Goal: Task Accomplishment & Management: Manage account settings

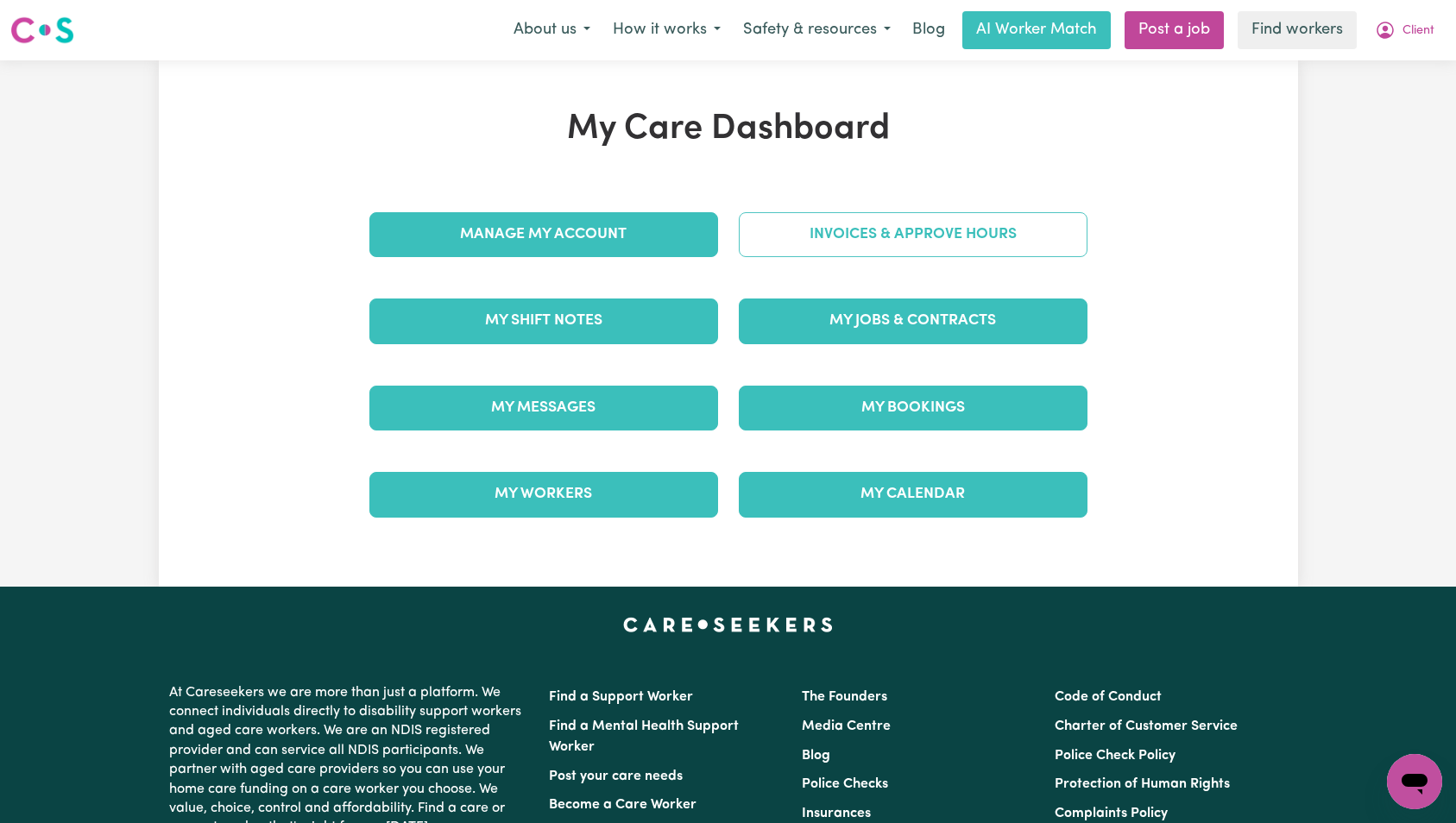
click at [877, 255] on link "Invoices & Approve Hours" at bounding box center [913, 234] width 349 height 45
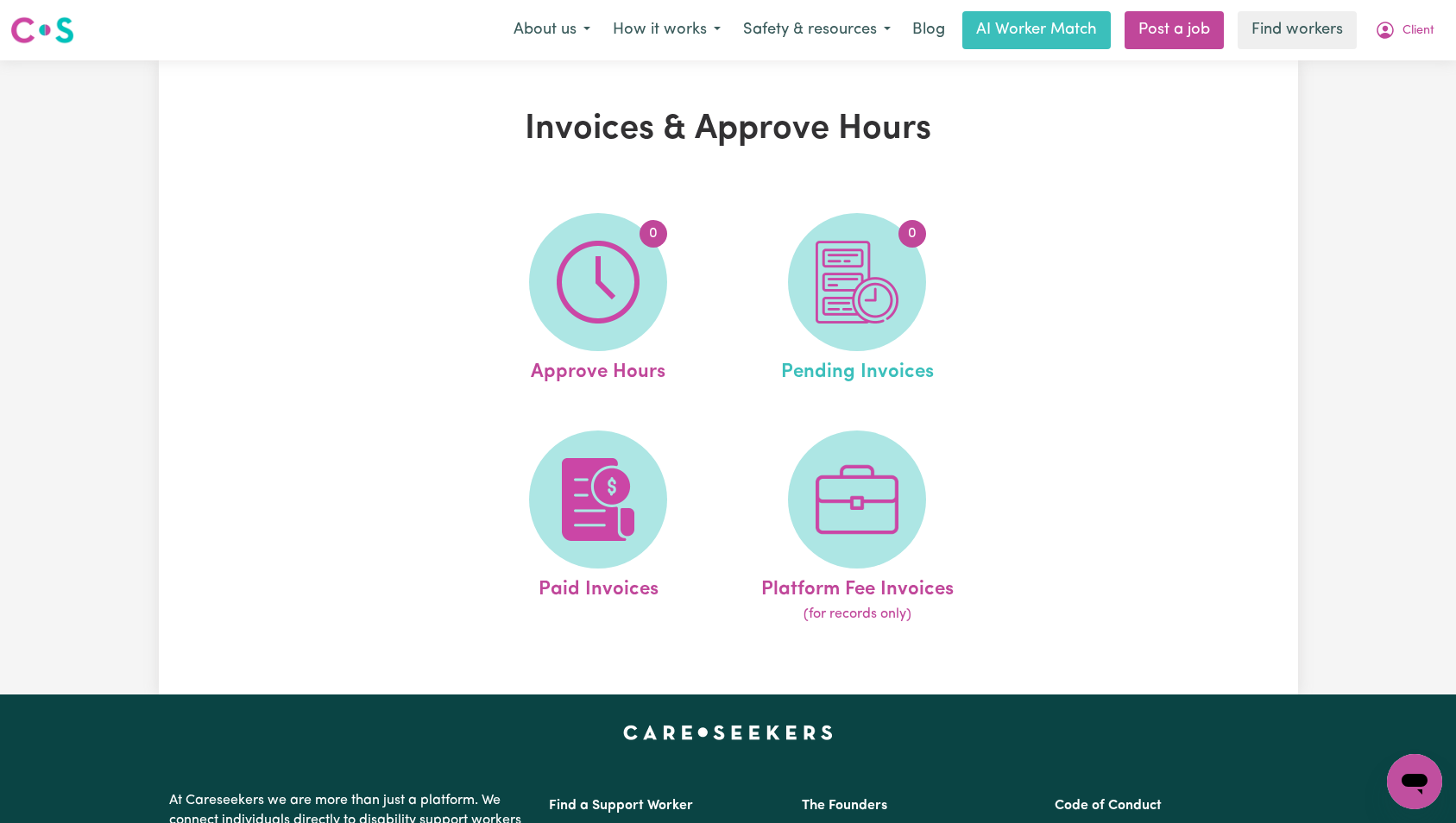
click at [742, 235] on link "0 Pending Invoices" at bounding box center [857, 300] width 249 height 174
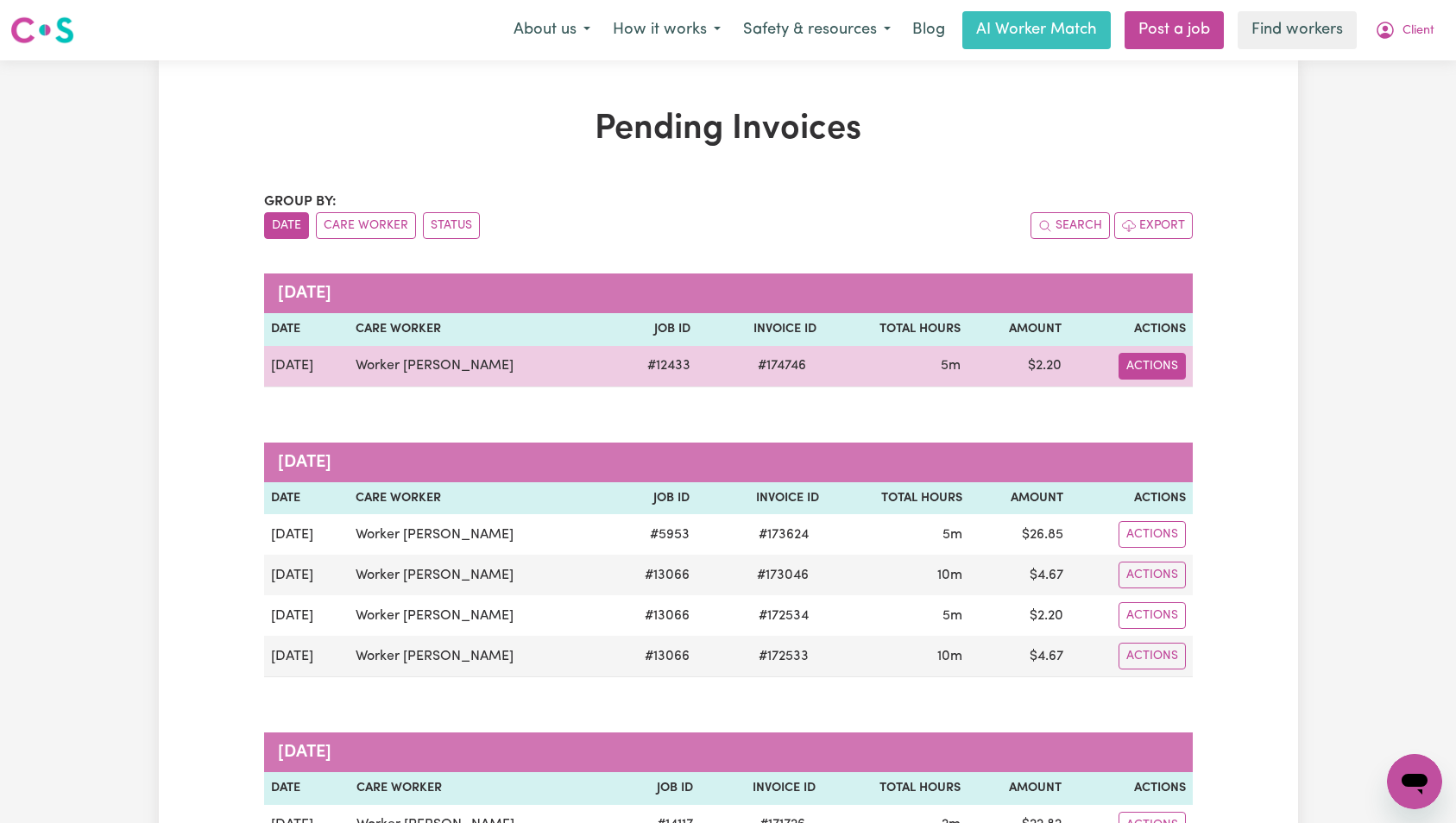
click at [1148, 376] on button "Actions" at bounding box center [1152, 366] width 67 height 27
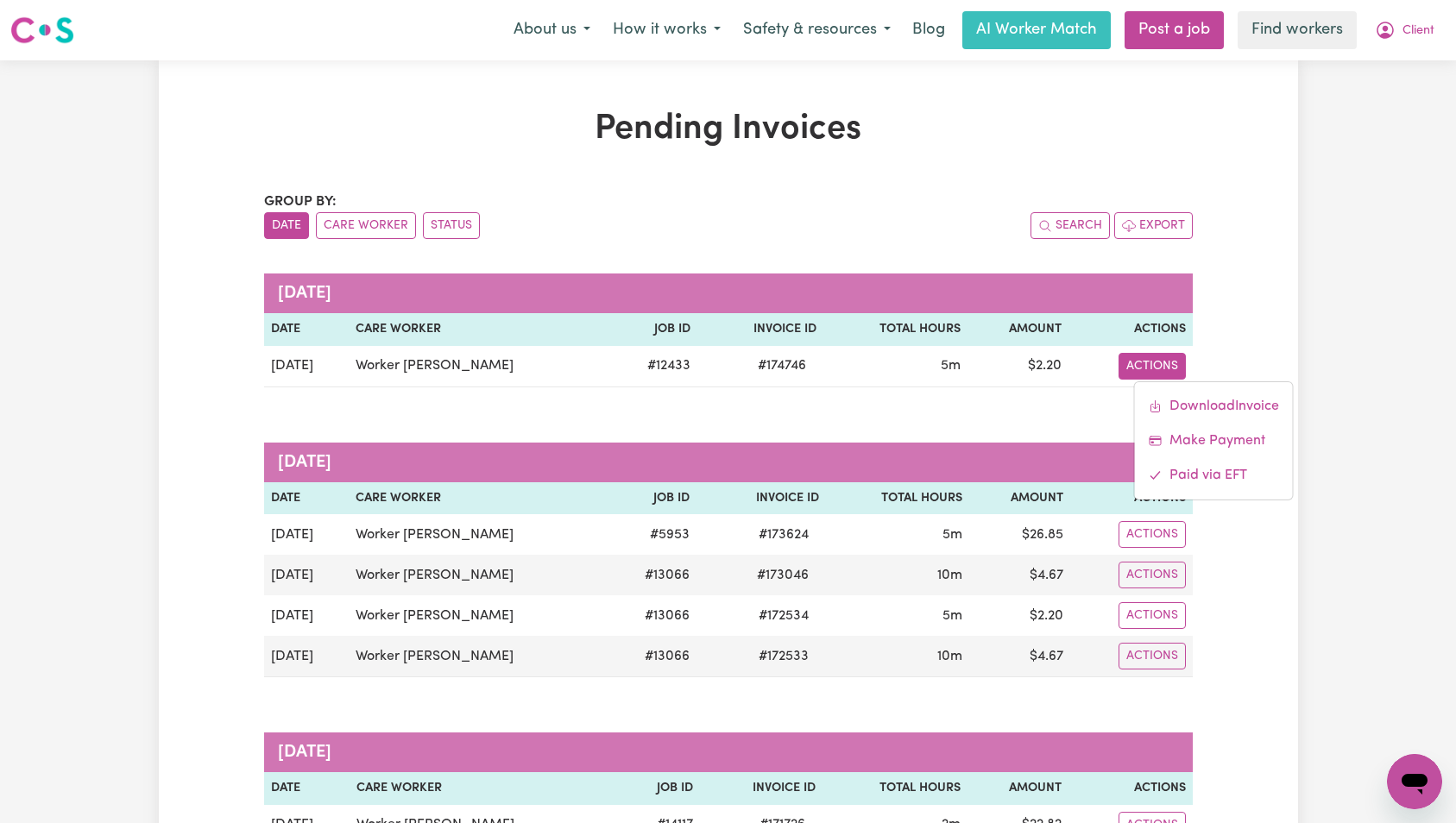
click at [1408, 37] on span "Client" at bounding box center [1418, 31] width 32 height 19
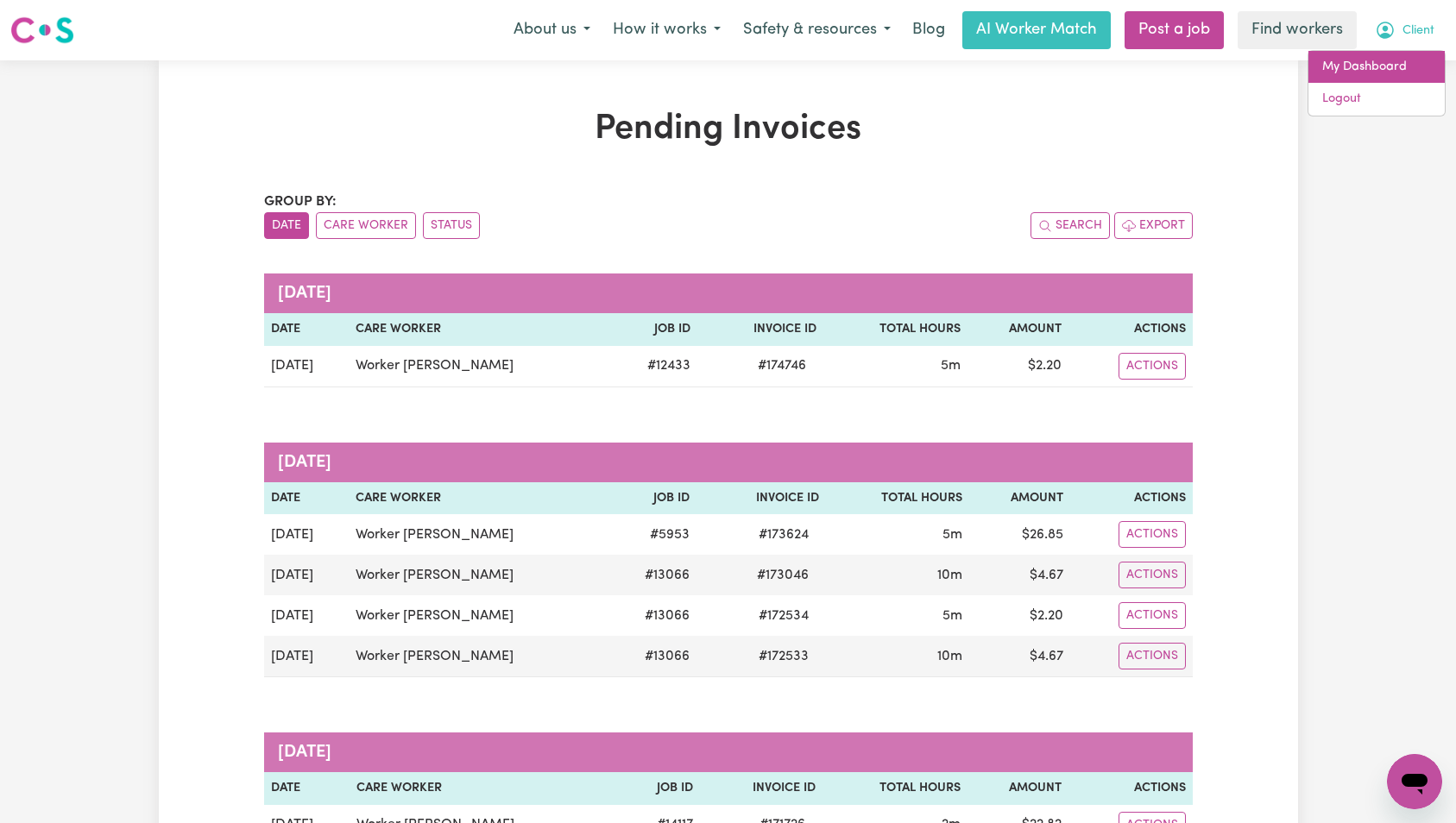
click at [1404, 63] on link "My Dashboard" at bounding box center [1376, 67] width 136 height 33
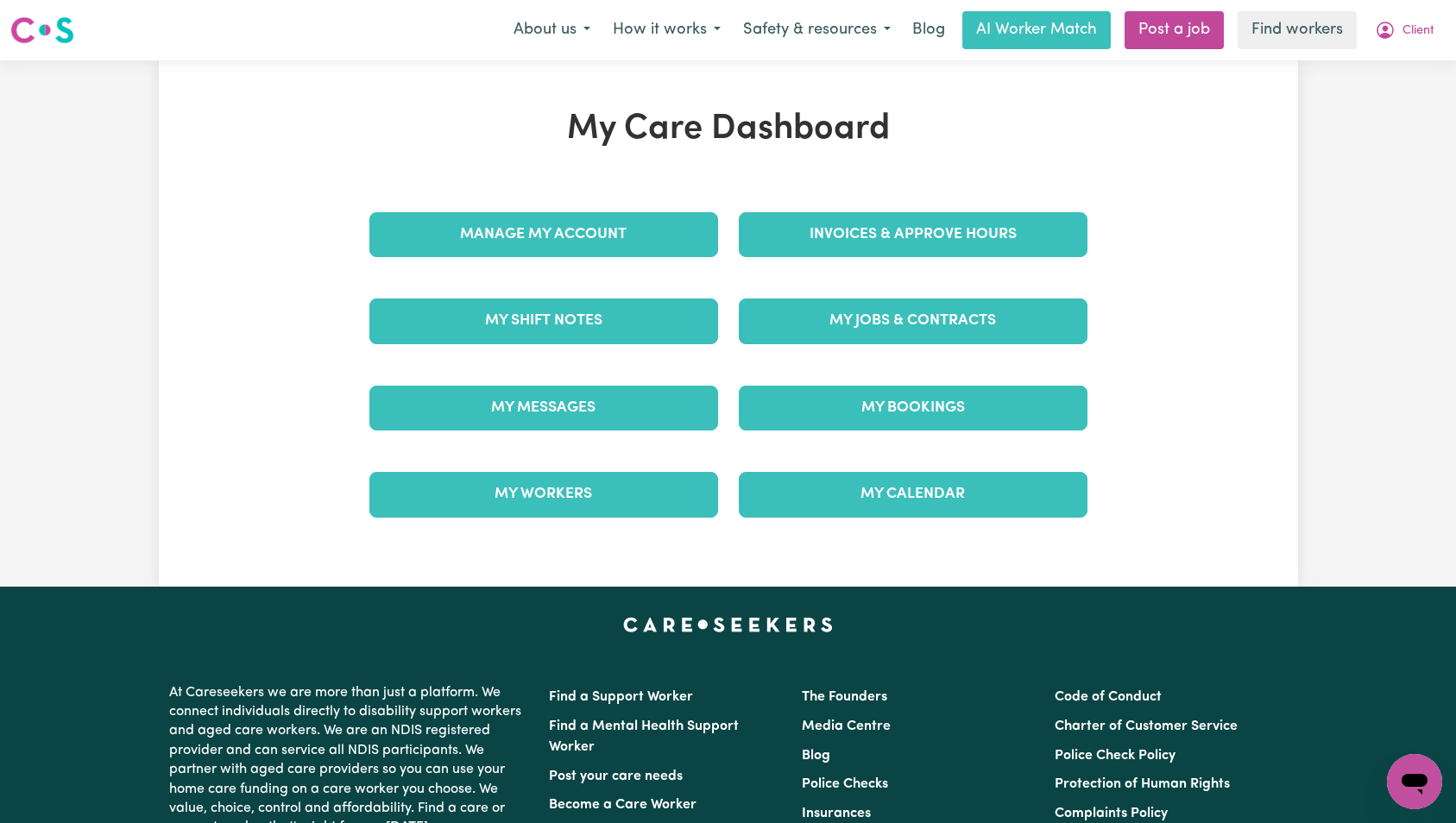
click at [910, 269] on div "Invoices & Approve Hours" at bounding box center [913, 235] width 369 height 87
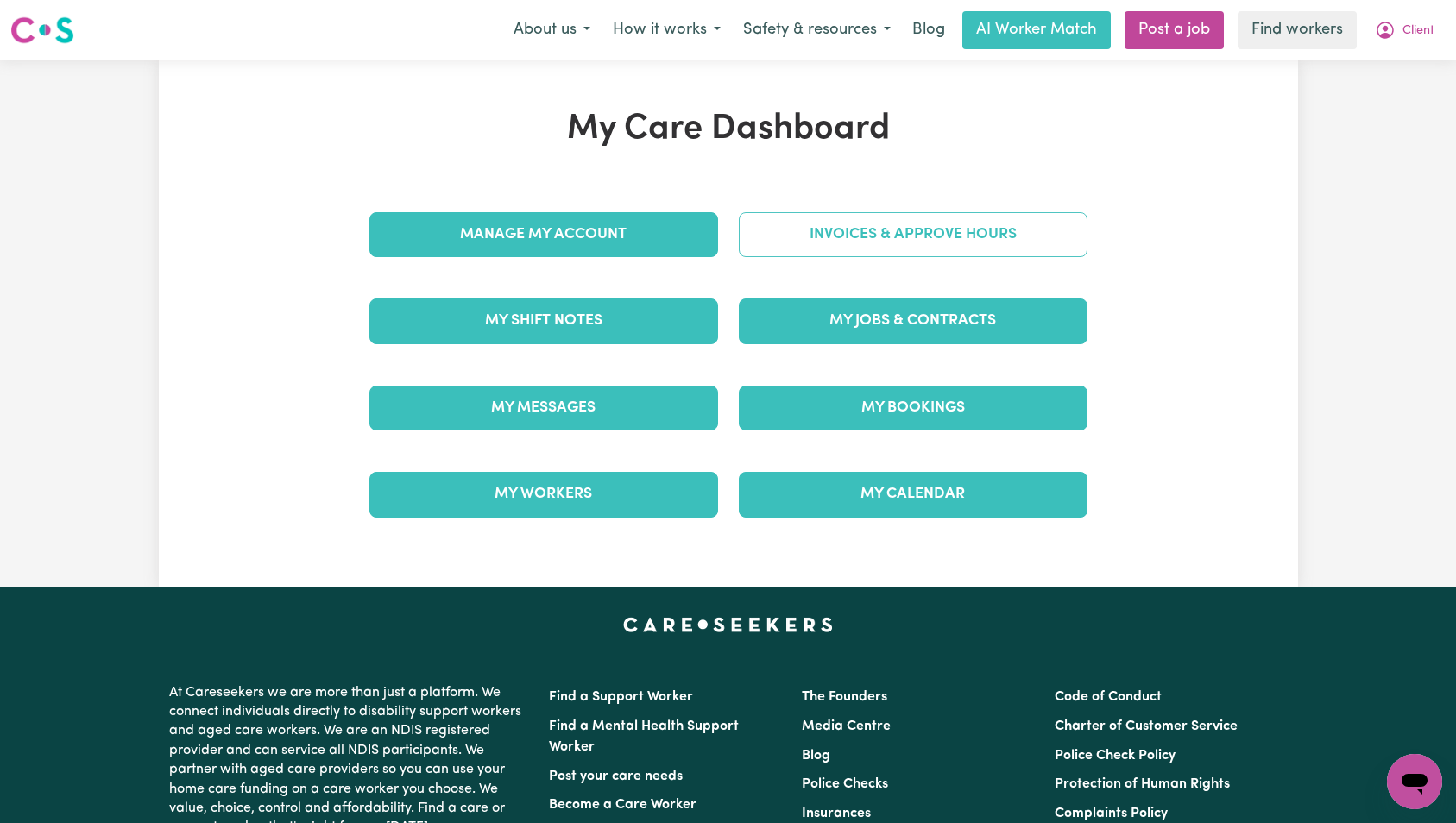
click at [910, 239] on link "Invoices & Approve Hours" at bounding box center [913, 234] width 349 height 45
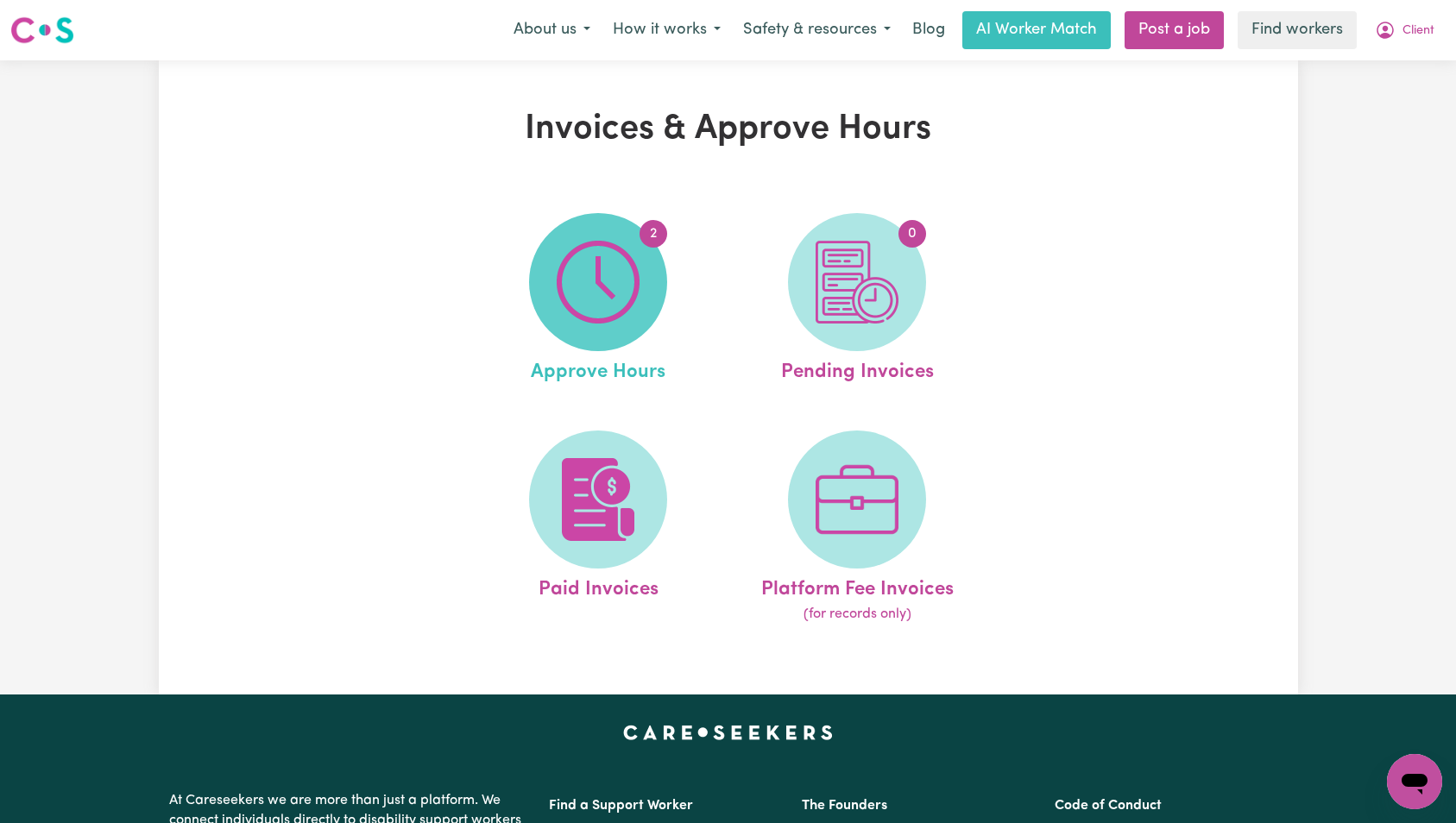
click at [649, 255] on span "2" at bounding box center [598, 281] width 138 height 138
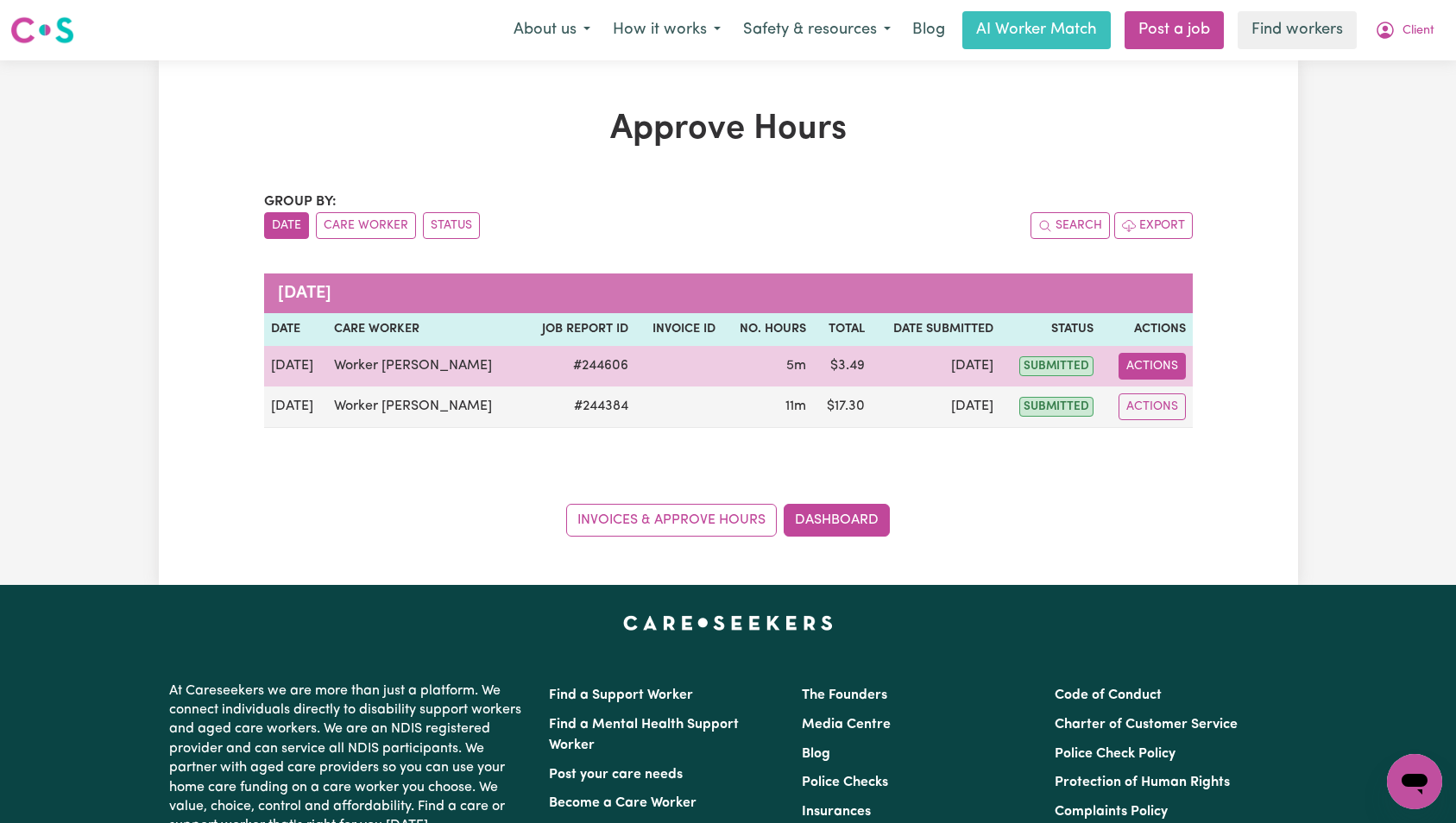
click at [1159, 374] on button "Actions" at bounding box center [1152, 366] width 67 height 27
click at [1170, 397] on link "View Job Report" at bounding box center [1200, 407] width 148 height 35
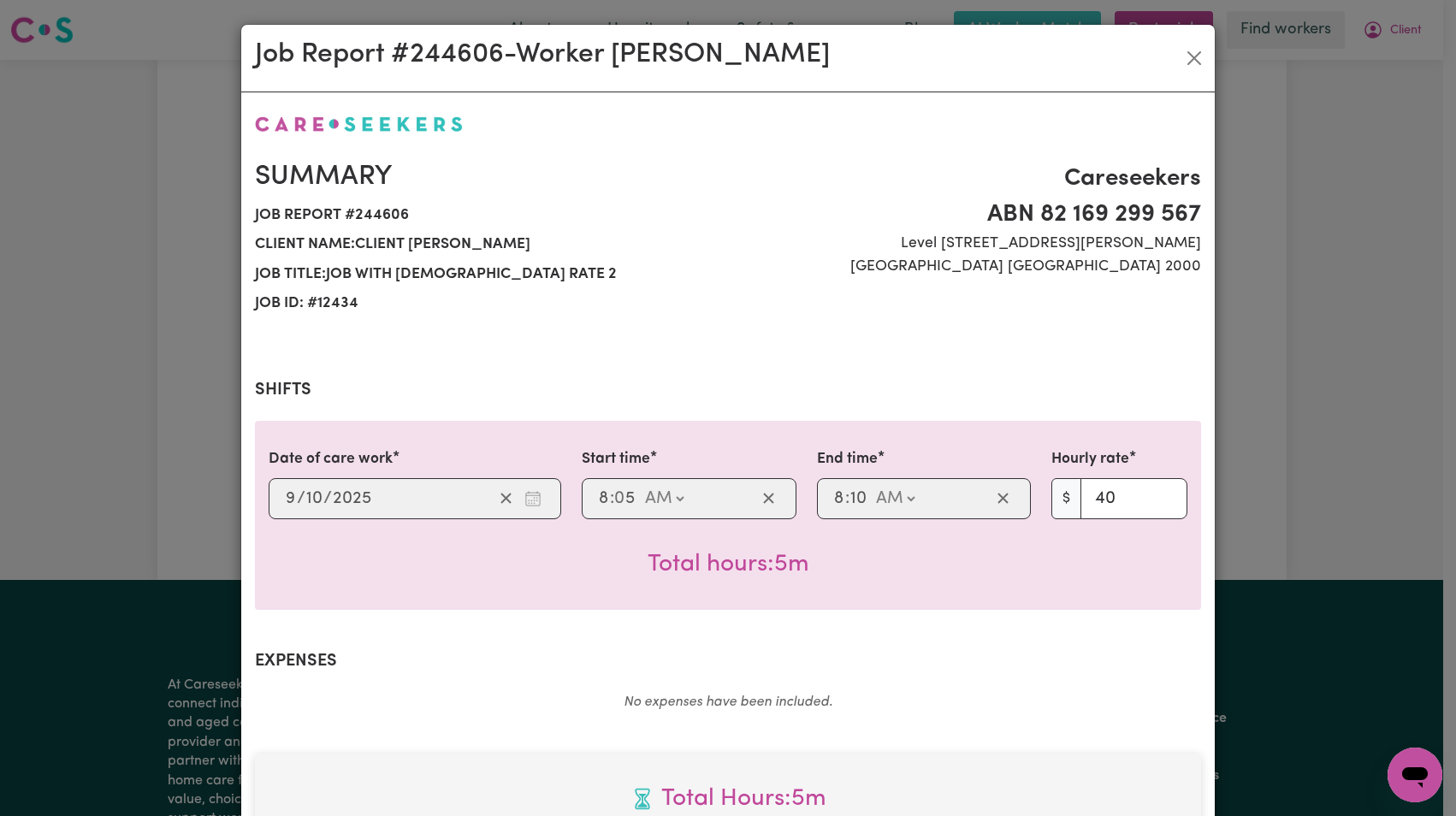
scroll to position [502, 0]
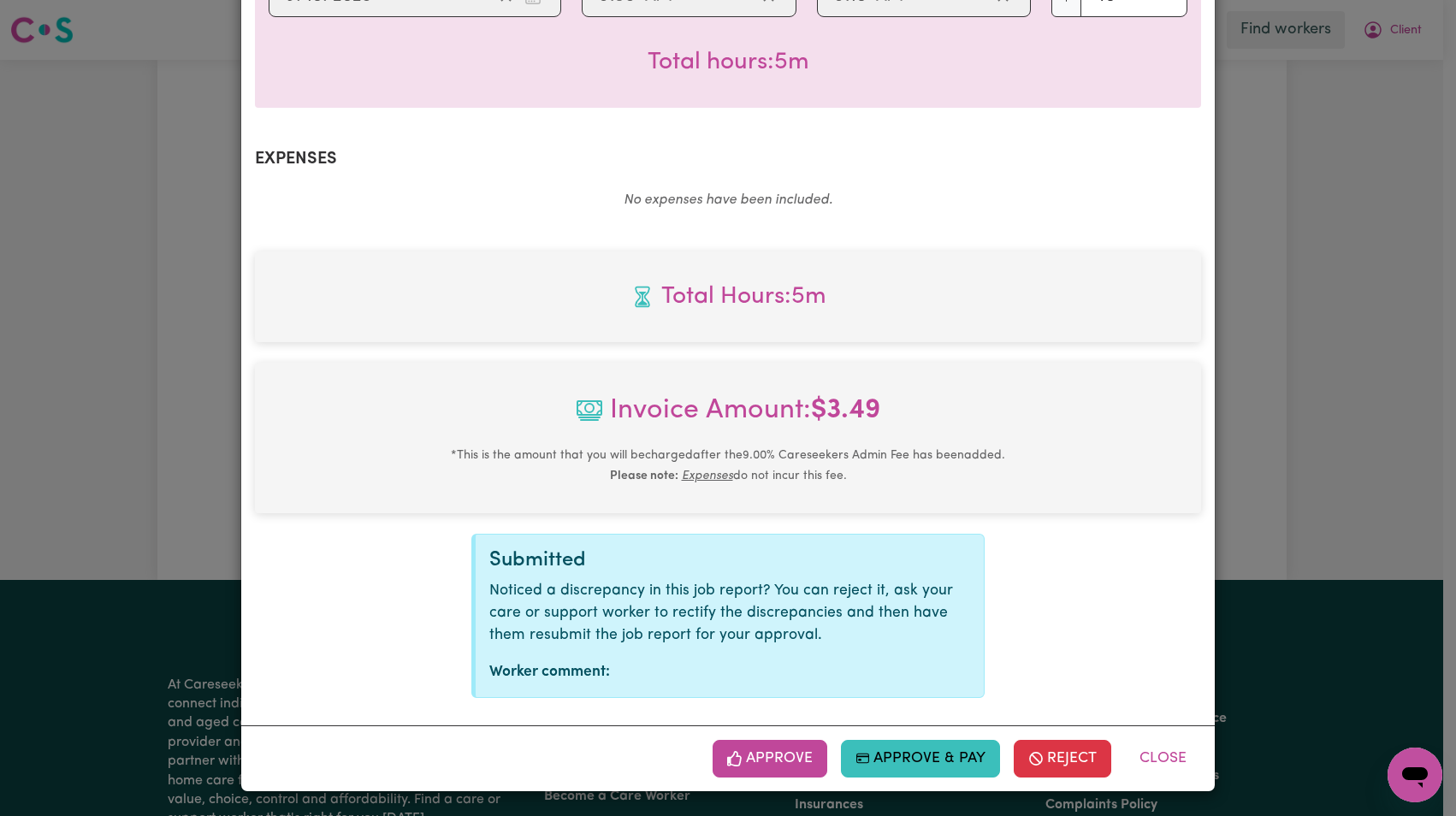
click at [747, 747] on button "Approve" at bounding box center [770, 758] width 115 height 37
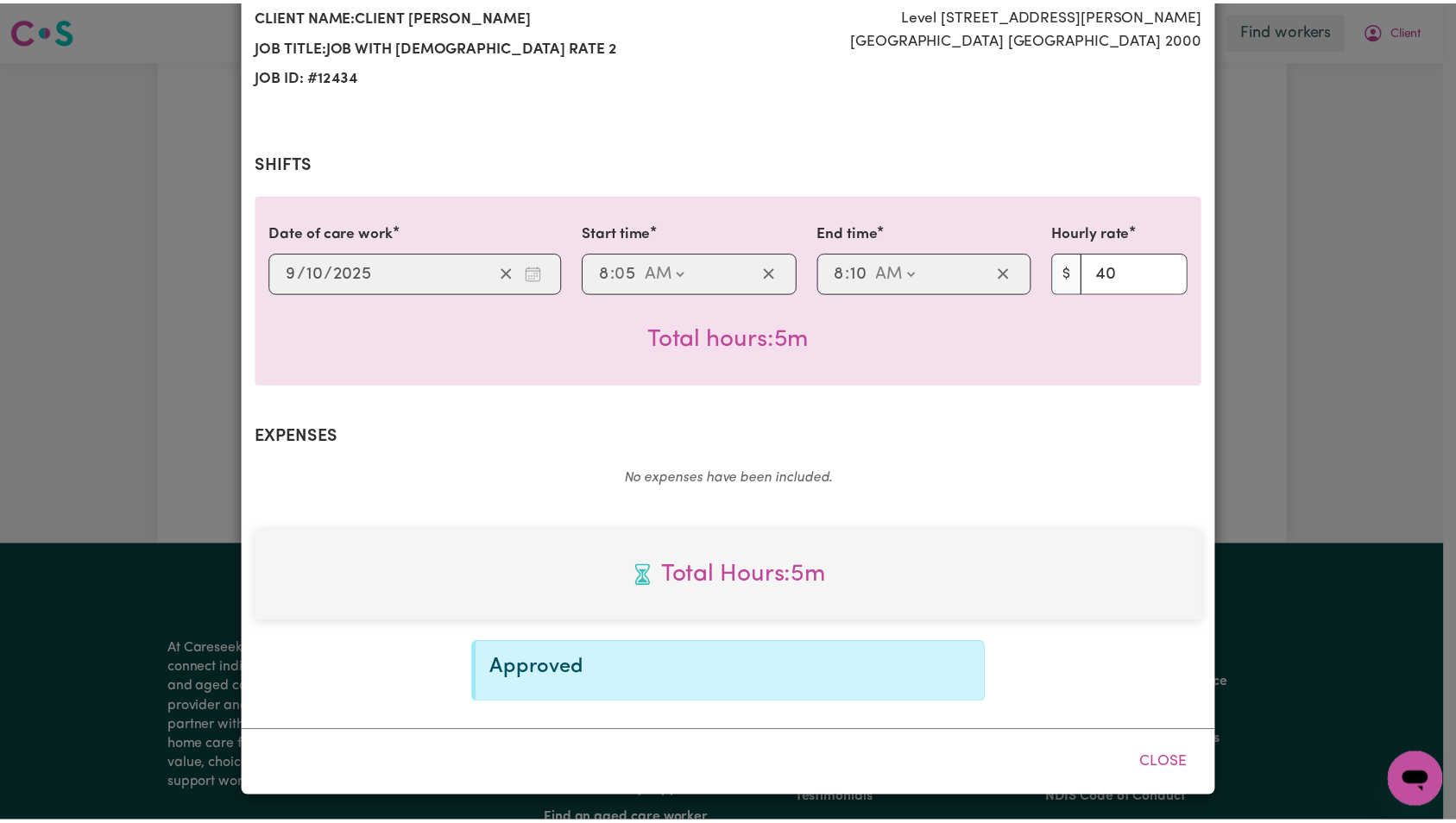
scroll to position [0, 0]
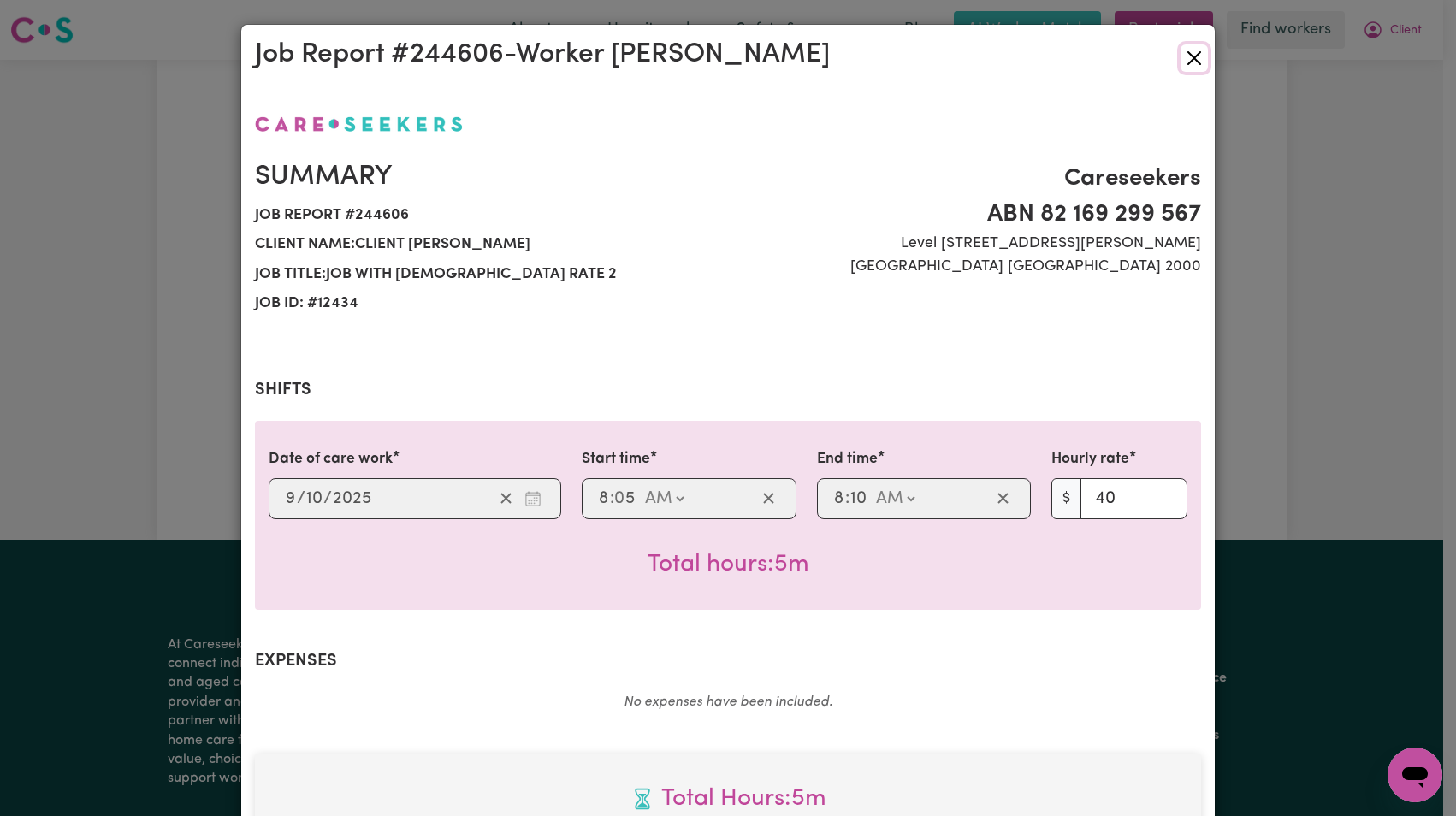
click at [1190, 56] on button "Close" at bounding box center [1193, 58] width 28 height 28
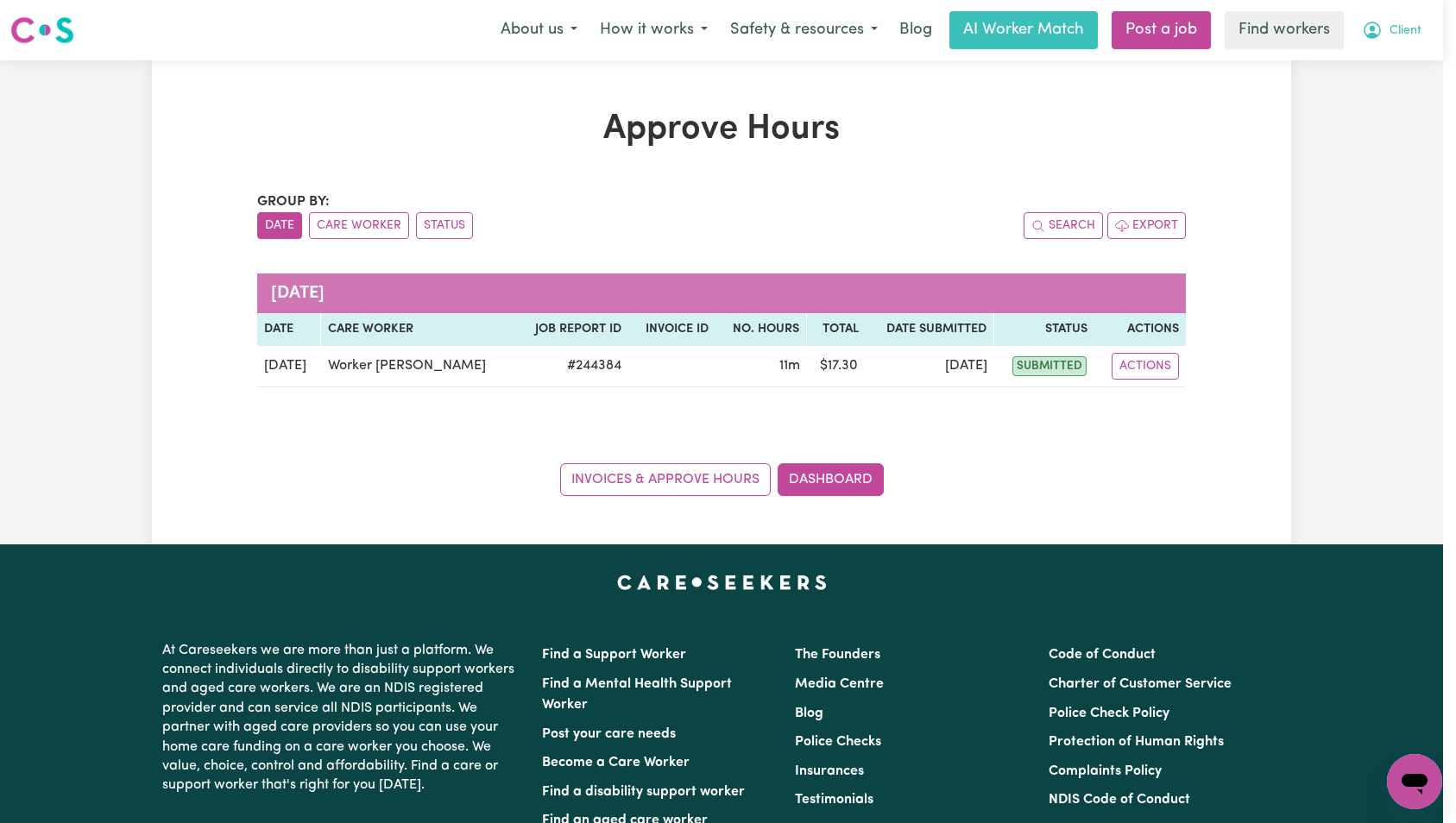
click at [1411, 33] on span "Client" at bounding box center [1405, 31] width 32 height 19
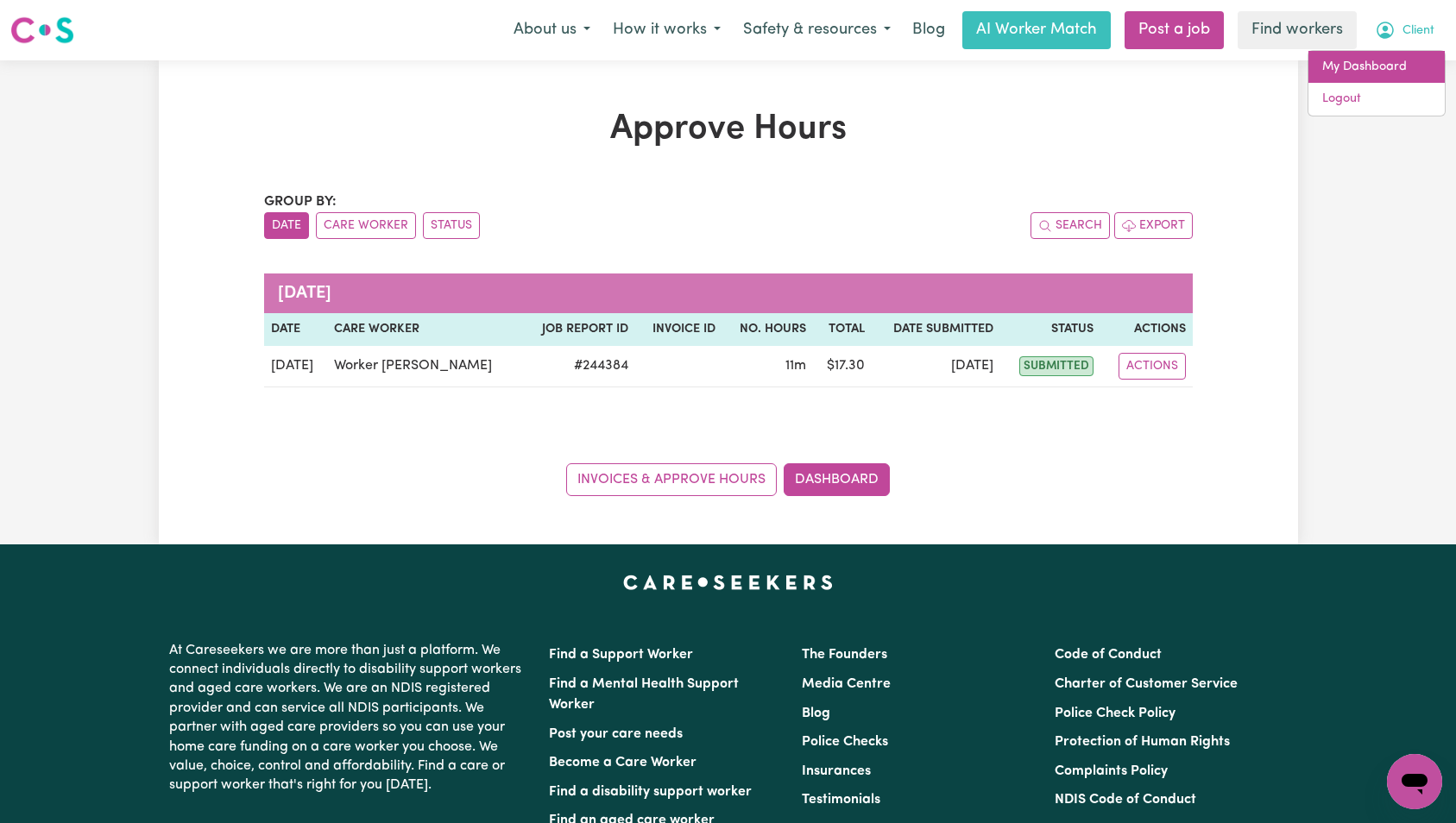
click at [1400, 61] on link "My Dashboard" at bounding box center [1376, 67] width 136 height 33
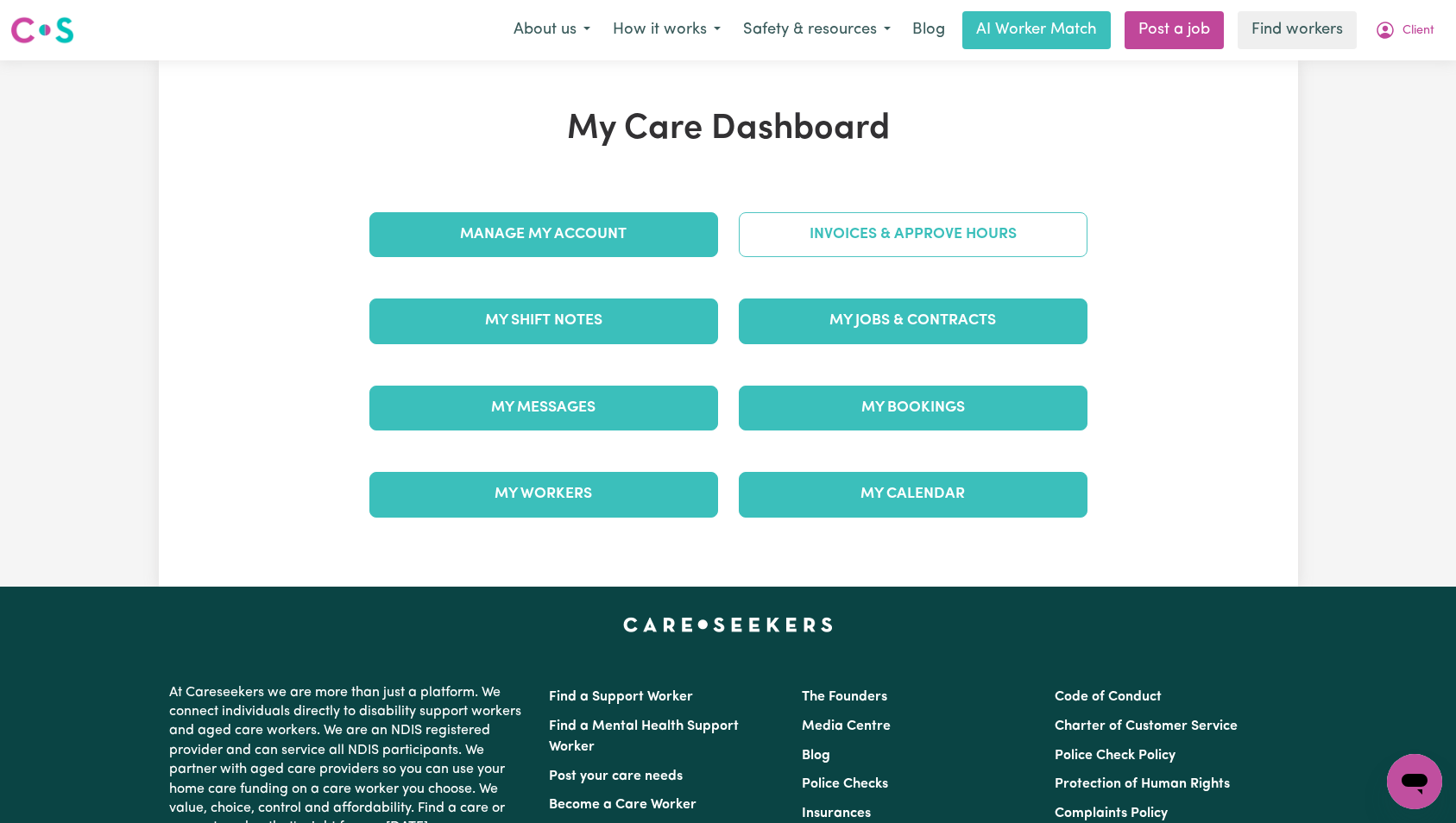
click at [985, 225] on link "Invoices & Approve Hours" at bounding box center [913, 234] width 349 height 45
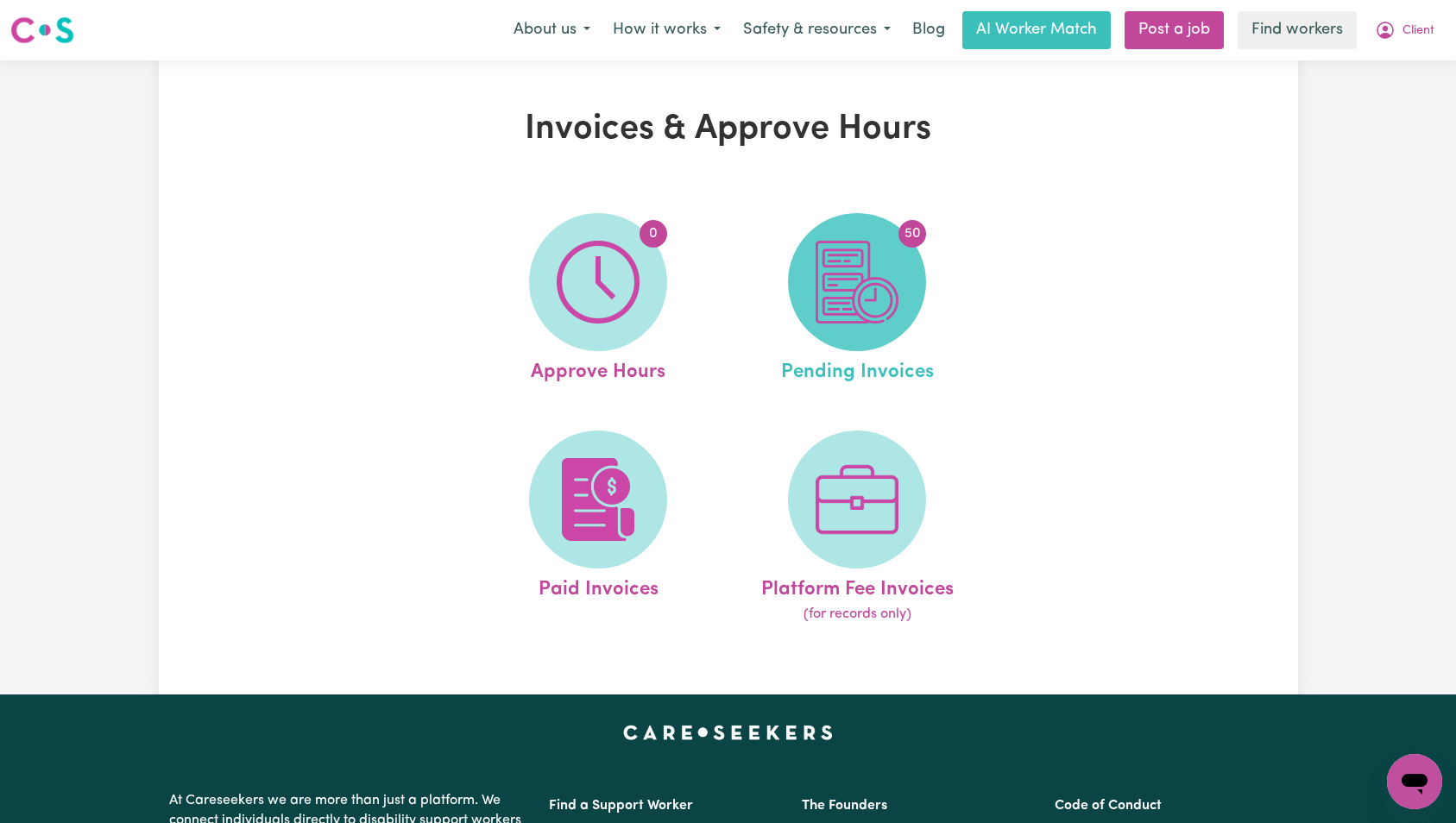
click at [835, 251] on img at bounding box center [857, 282] width 83 height 83
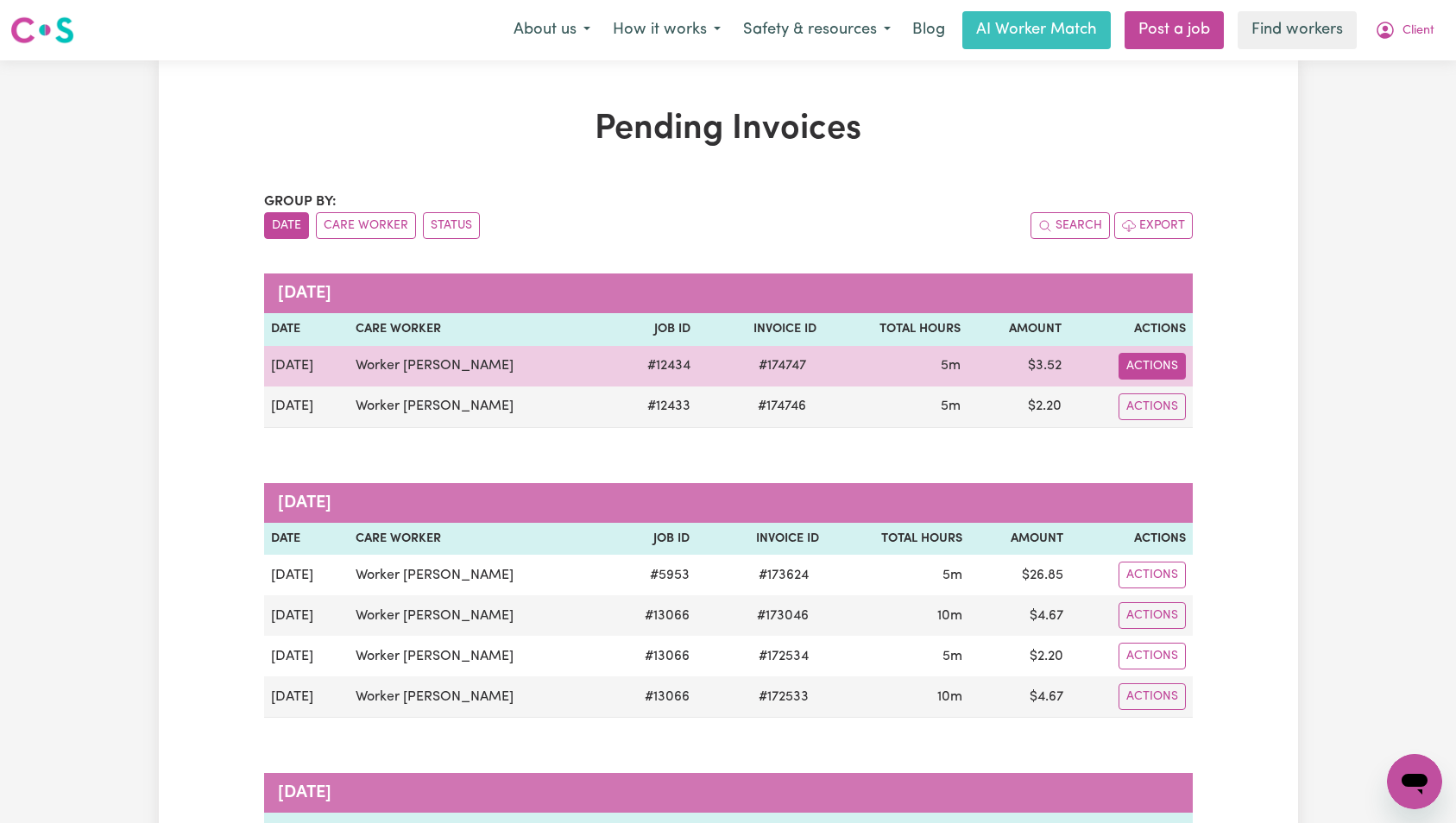
click at [1152, 371] on button "Actions" at bounding box center [1152, 366] width 67 height 27
click at [1183, 403] on link "Download Invoice" at bounding box center [1213, 407] width 158 height 35
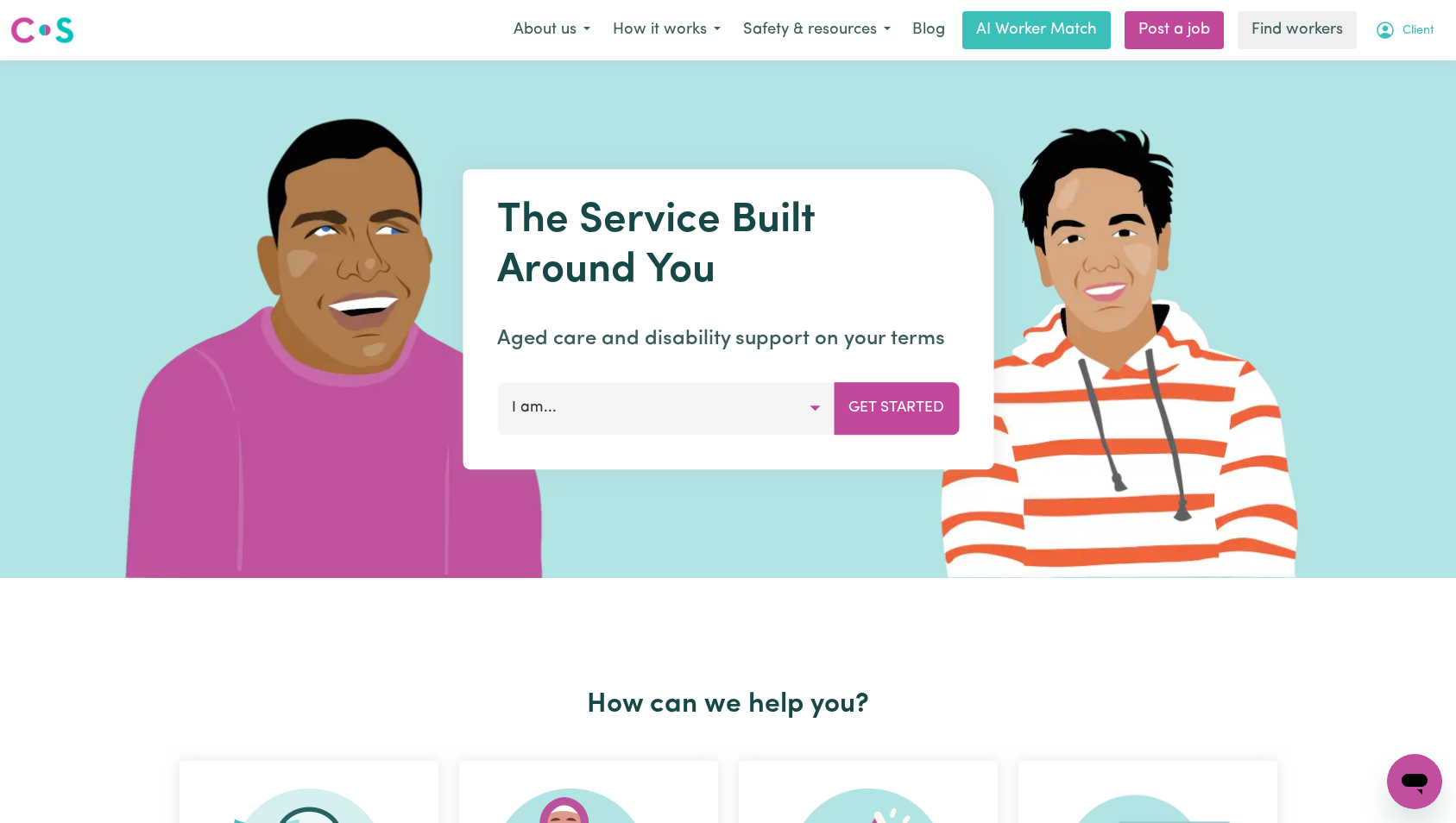
click at [1372, 45] on button "Client" at bounding box center [1404, 31] width 82 height 37
click at [1412, 66] on link "My Dashboard" at bounding box center [1376, 67] width 136 height 33
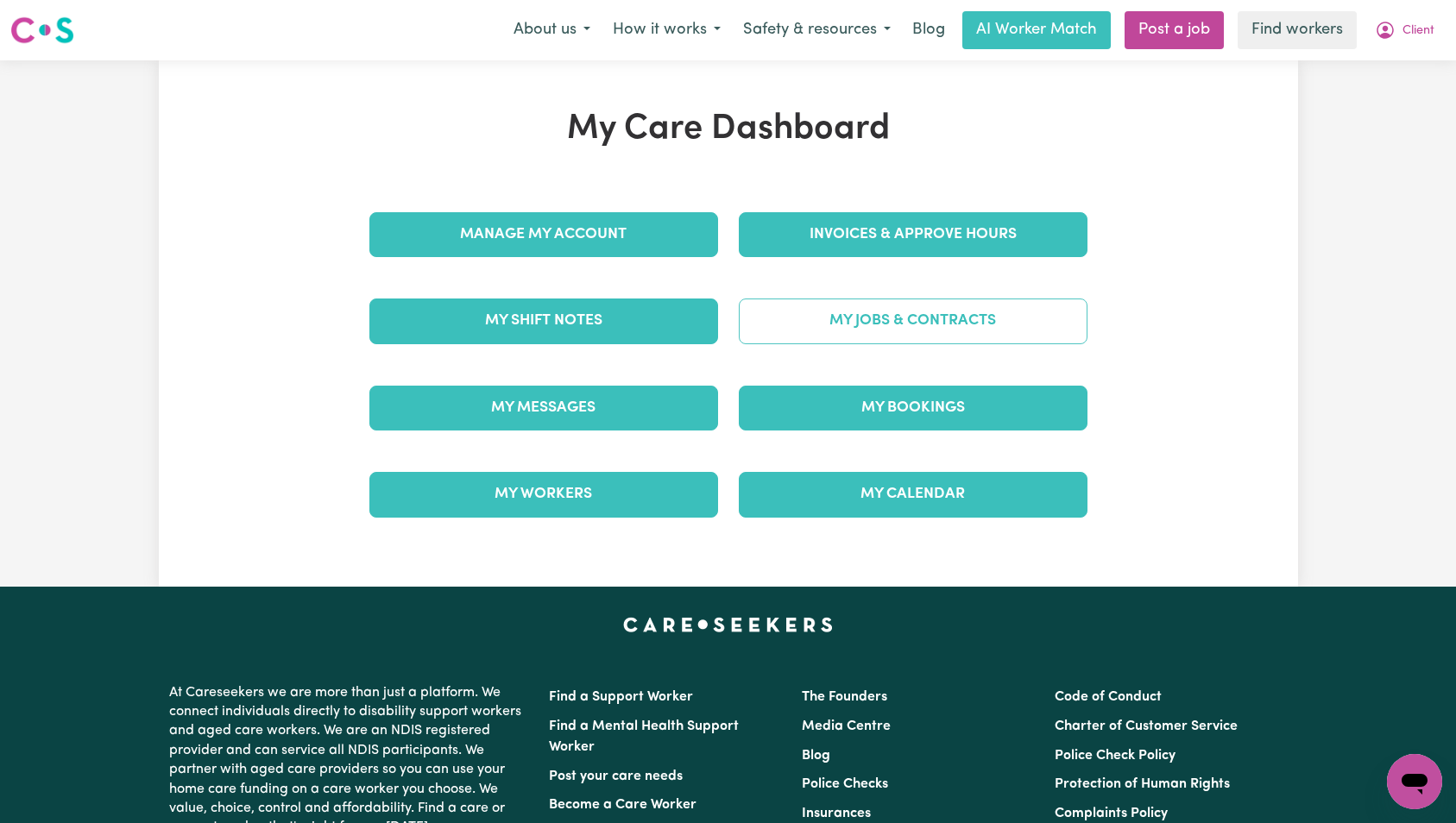
click at [919, 310] on link "My Jobs & Contracts" at bounding box center [913, 321] width 349 height 45
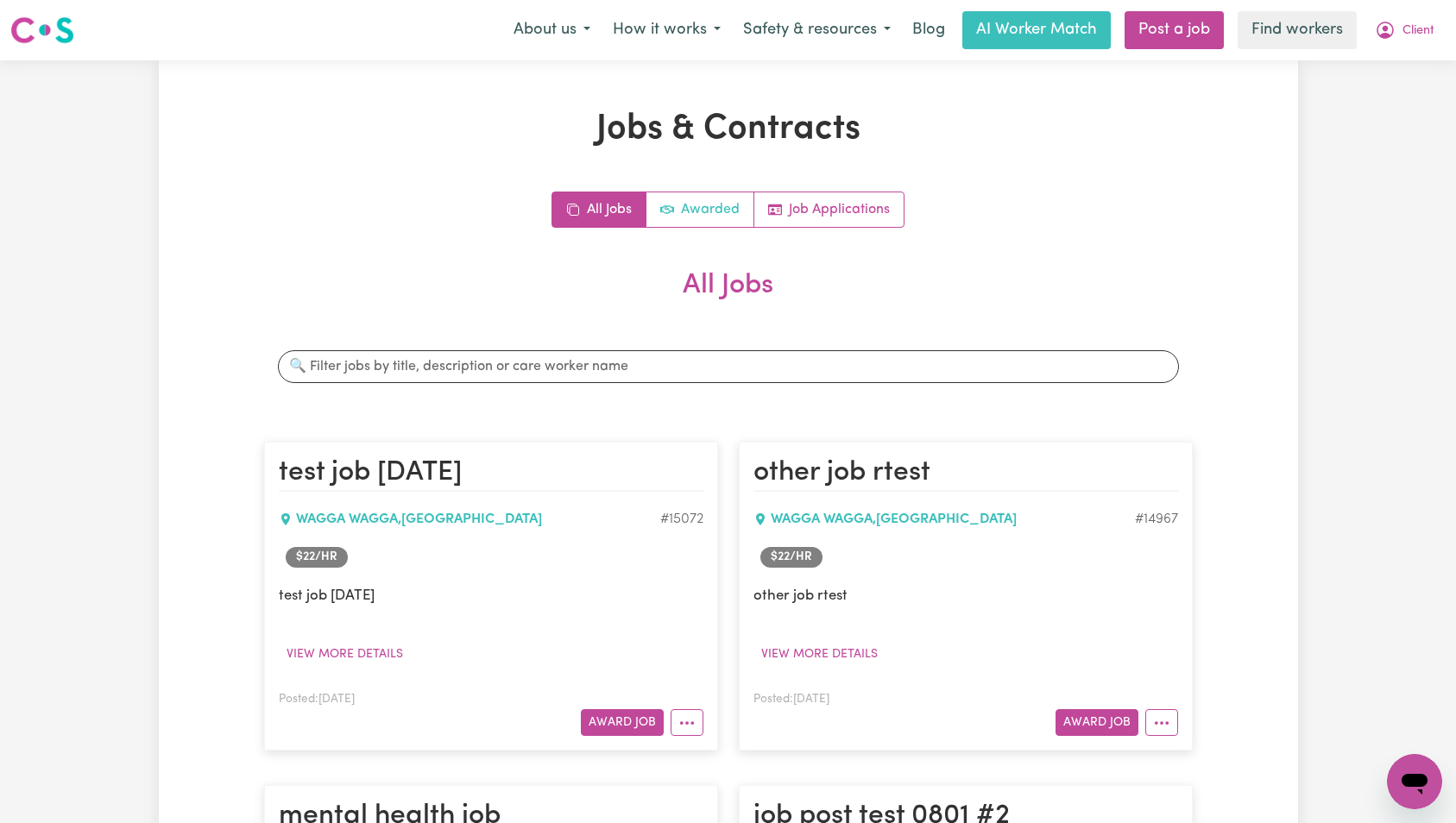
click at [738, 219] on link "Awarded" at bounding box center [701, 210] width 108 height 35
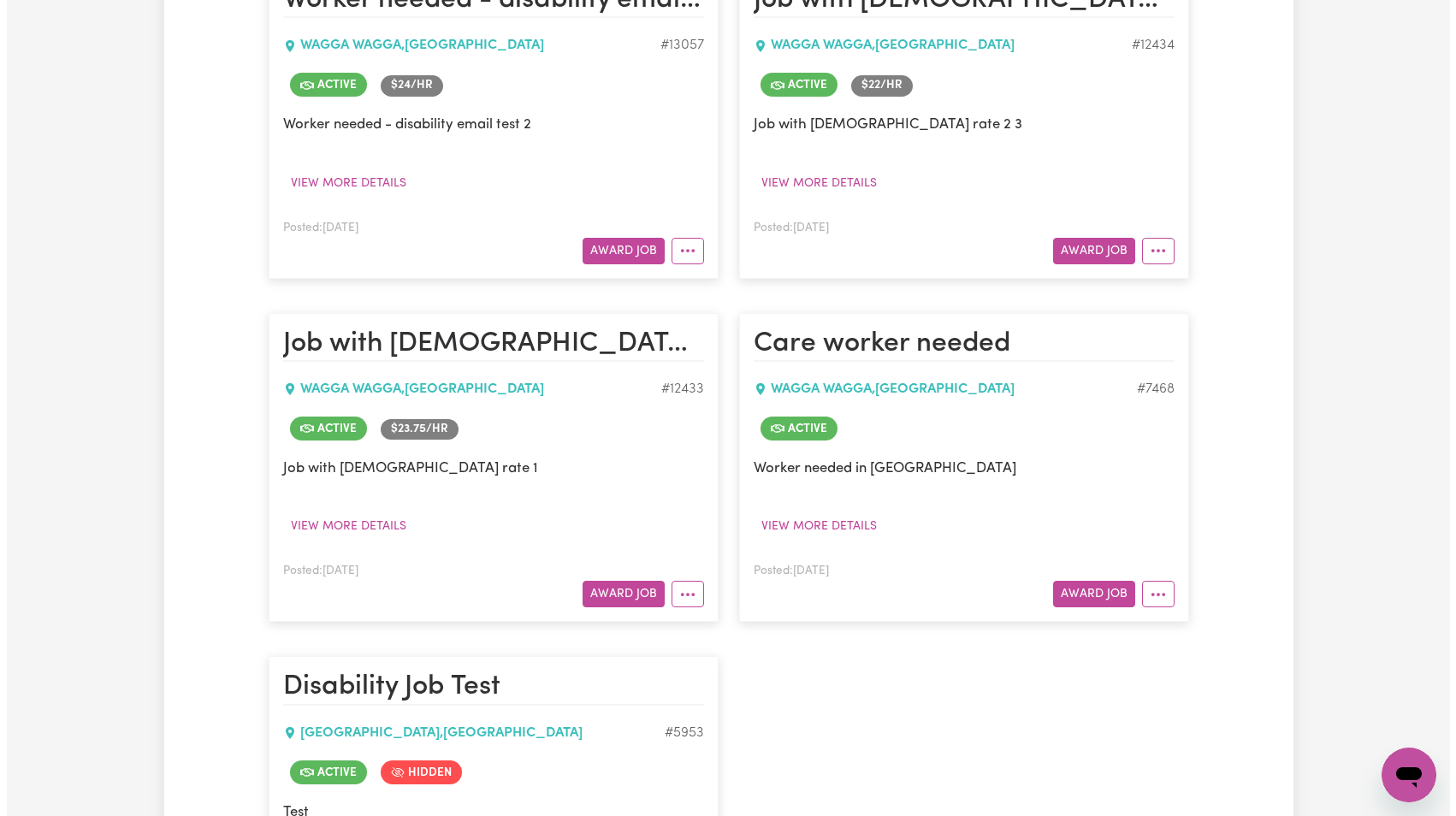
scroll to position [724, 0]
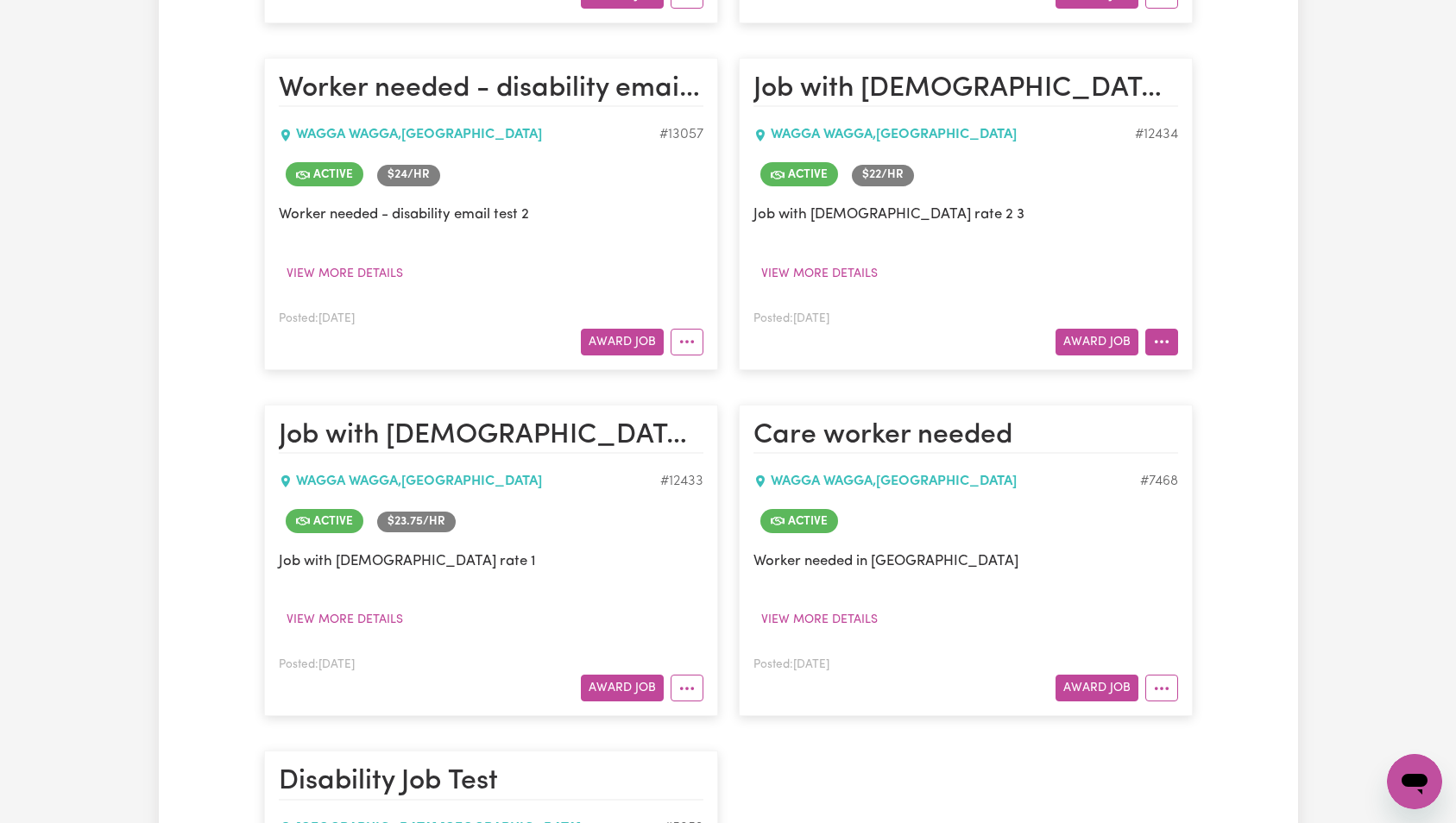
click at [1164, 335] on icon "More options" at bounding box center [1162, 342] width 17 height 17
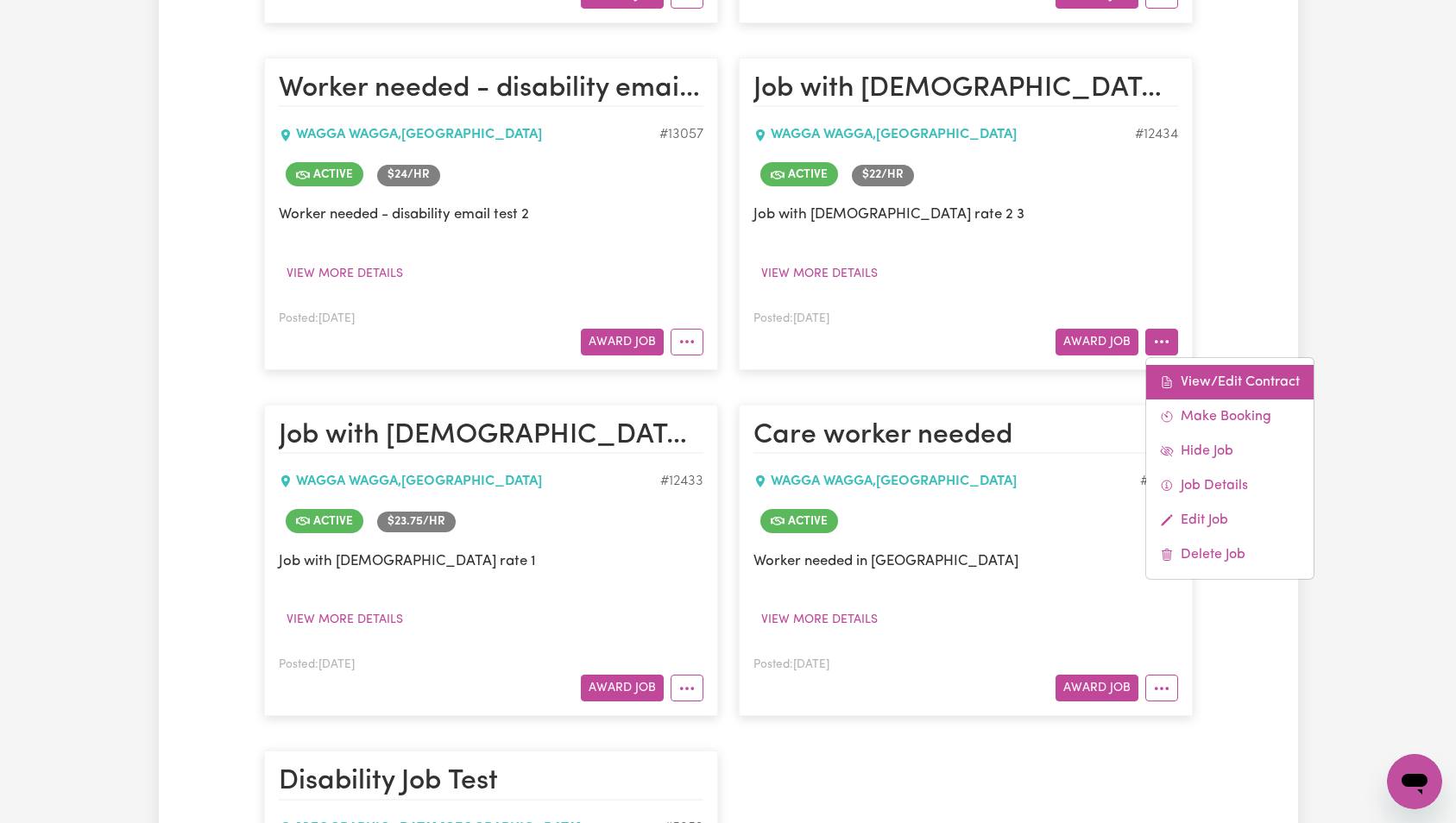
click at [1197, 382] on link "View/Edit Contract" at bounding box center [1230, 383] width 168 height 35
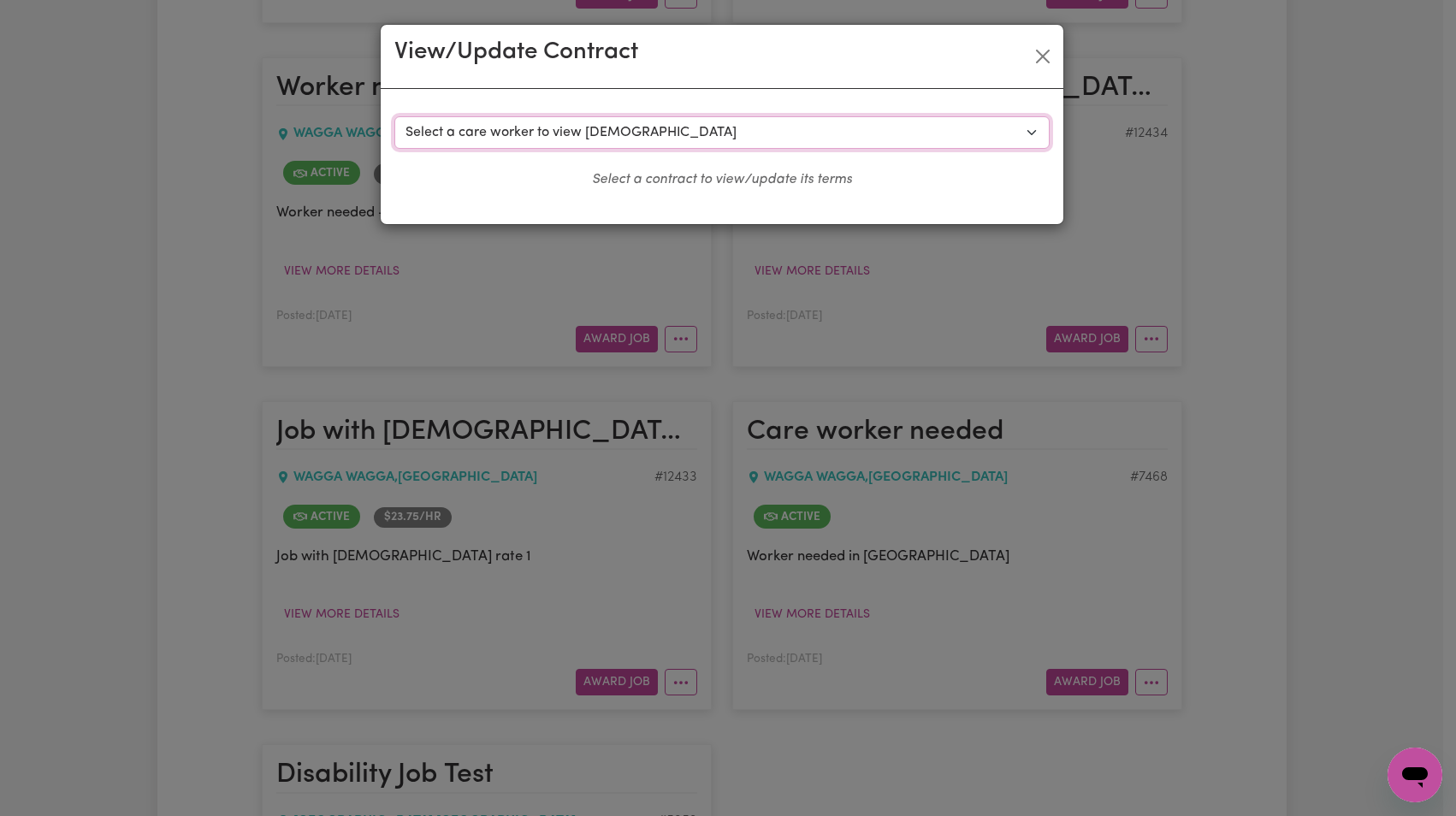
click at [811, 144] on select "Select a care worker to view [DEMOGRAPHIC_DATA] #9153 - Test Fiftyfive ([DEMOGR…" at bounding box center [722, 133] width 655 height 32
select select "8928"
select select "WEEKDAY_DAYTIME"
select select "ASSISTANCE_SELF_CARE"
select select "ONE"
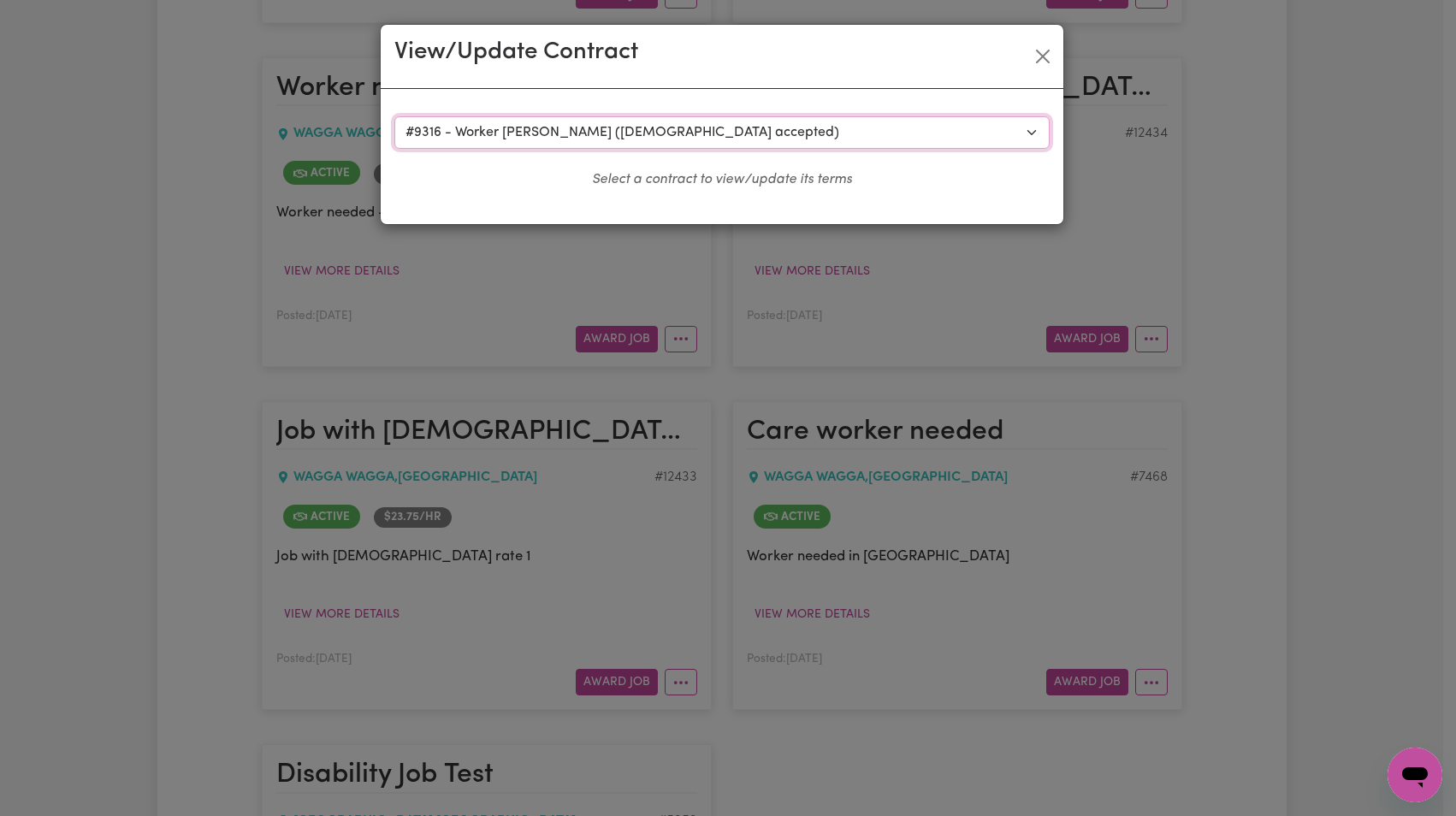
select select "[DATE]"
select select "ASSISTANCE_SELF_CARE"
select select "ONE"
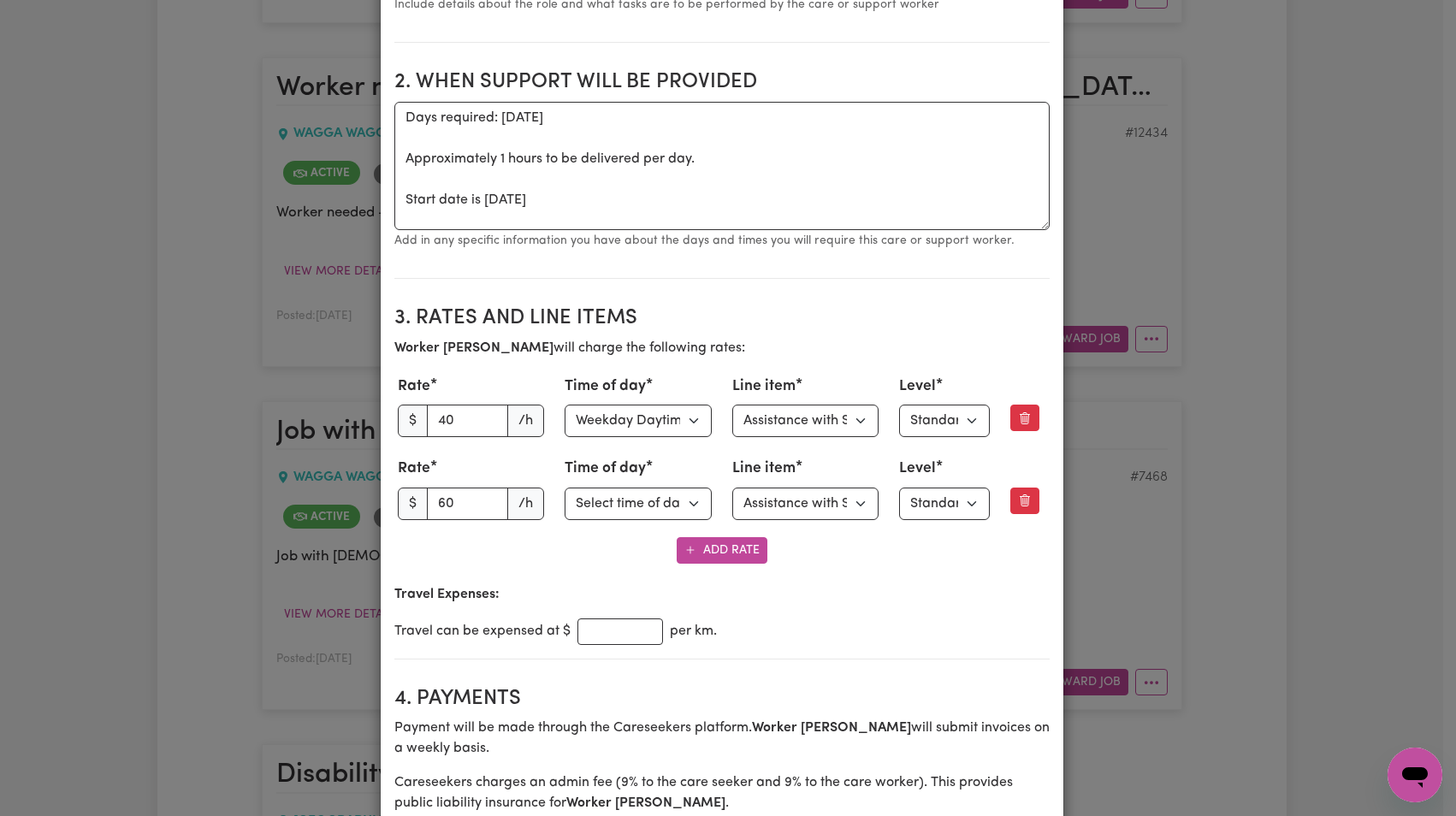
scroll to position [0, 0]
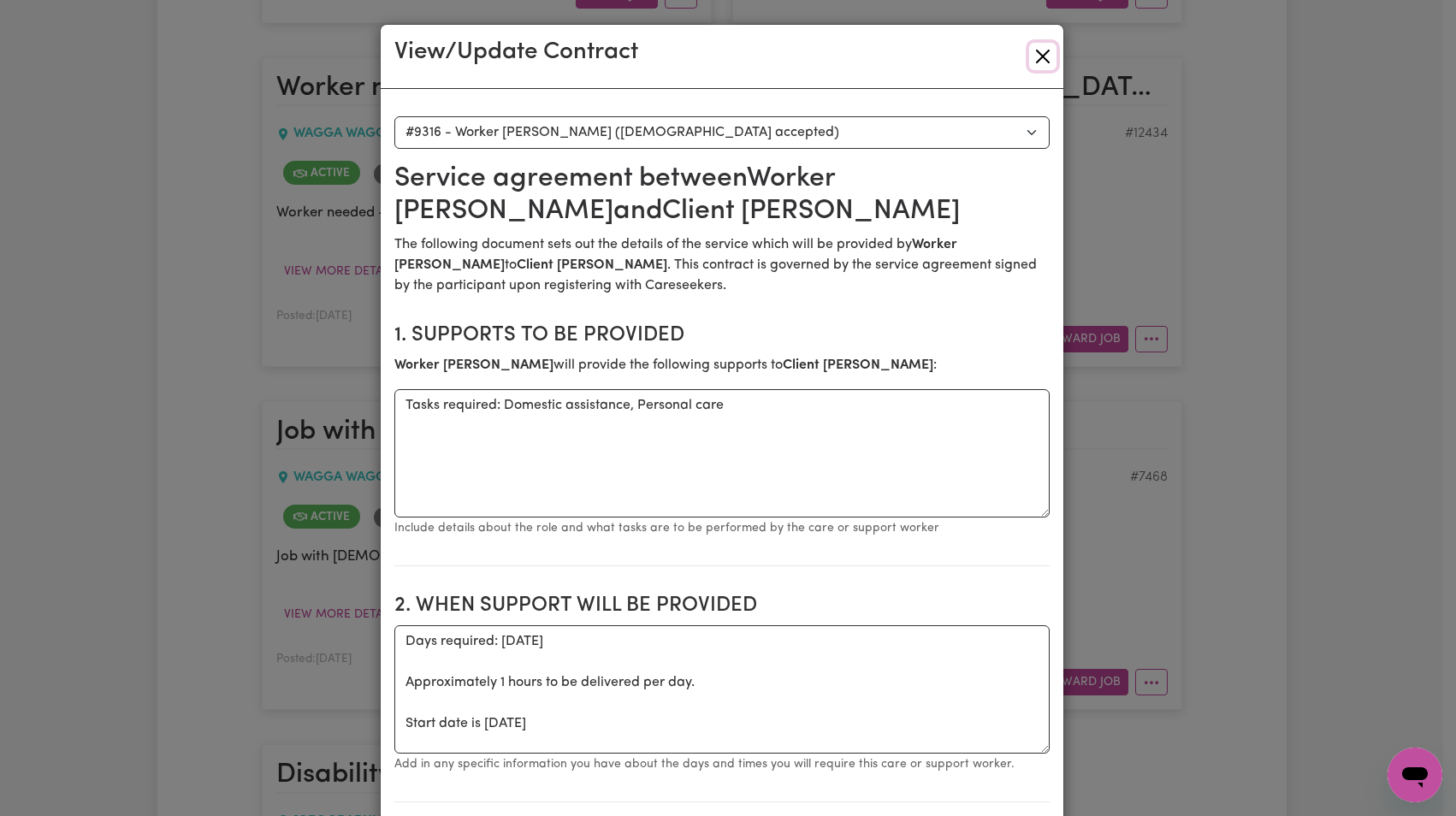
click at [1038, 51] on button "Close" at bounding box center [1042, 56] width 28 height 28
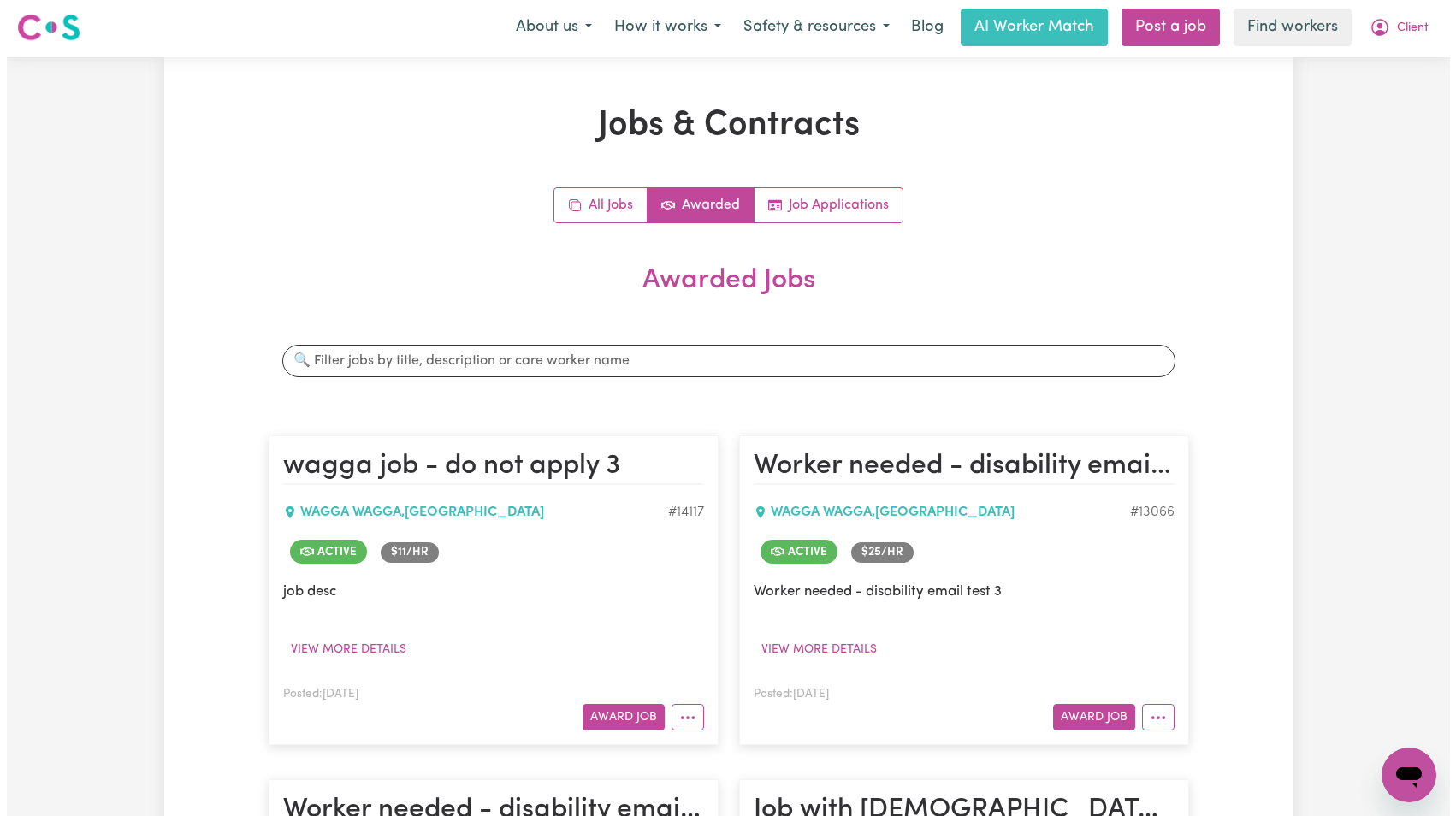
scroll to position [440, 0]
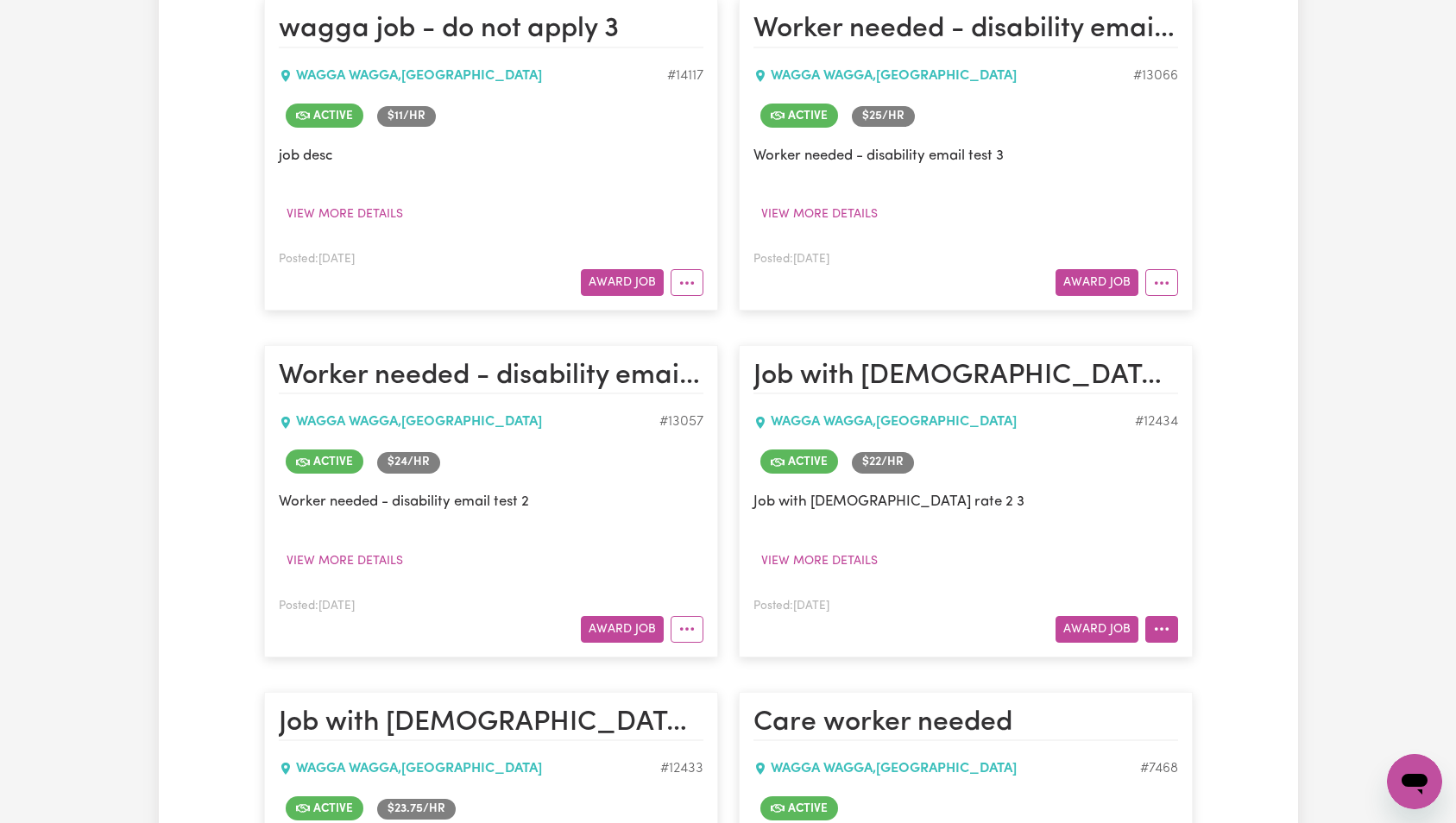
click at [1156, 618] on button "More options" at bounding box center [1162, 629] width 33 height 27
click at [1239, 415] on link "View/Edit Contract" at bounding box center [1230, 416] width 168 height 35
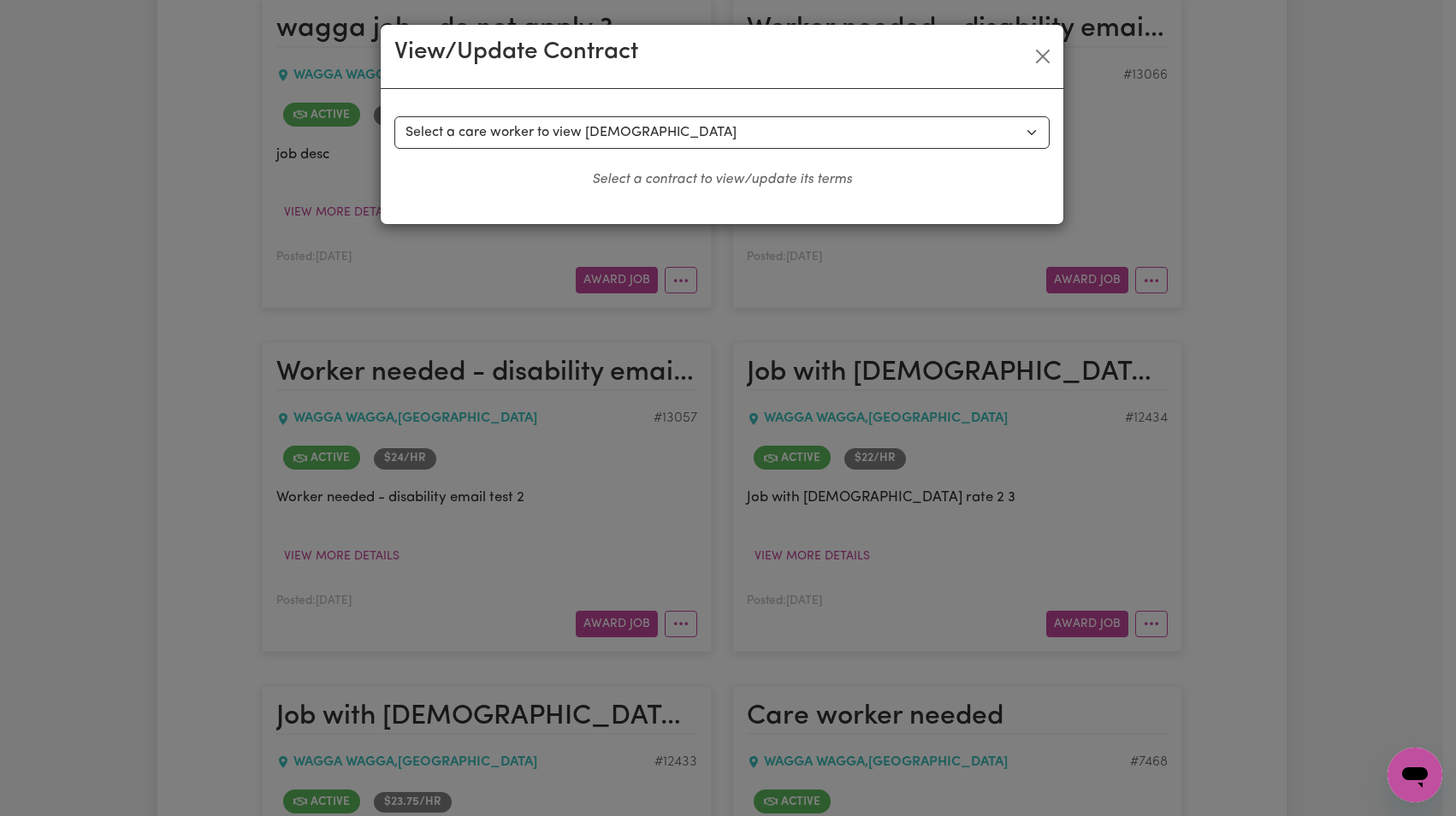
click at [815, 138] on select "Select a care worker to view [DEMOGRAPHIC_DATA] #9153 - Test Fiftyfive ([DEMOGR…" at bounding box center [722, 133] width 655 height 32
select select "8928"
select select "WEEKDAY_DAYTIME"
select select "ASSISTANCE_SELF_CARE"
select select "ONE"
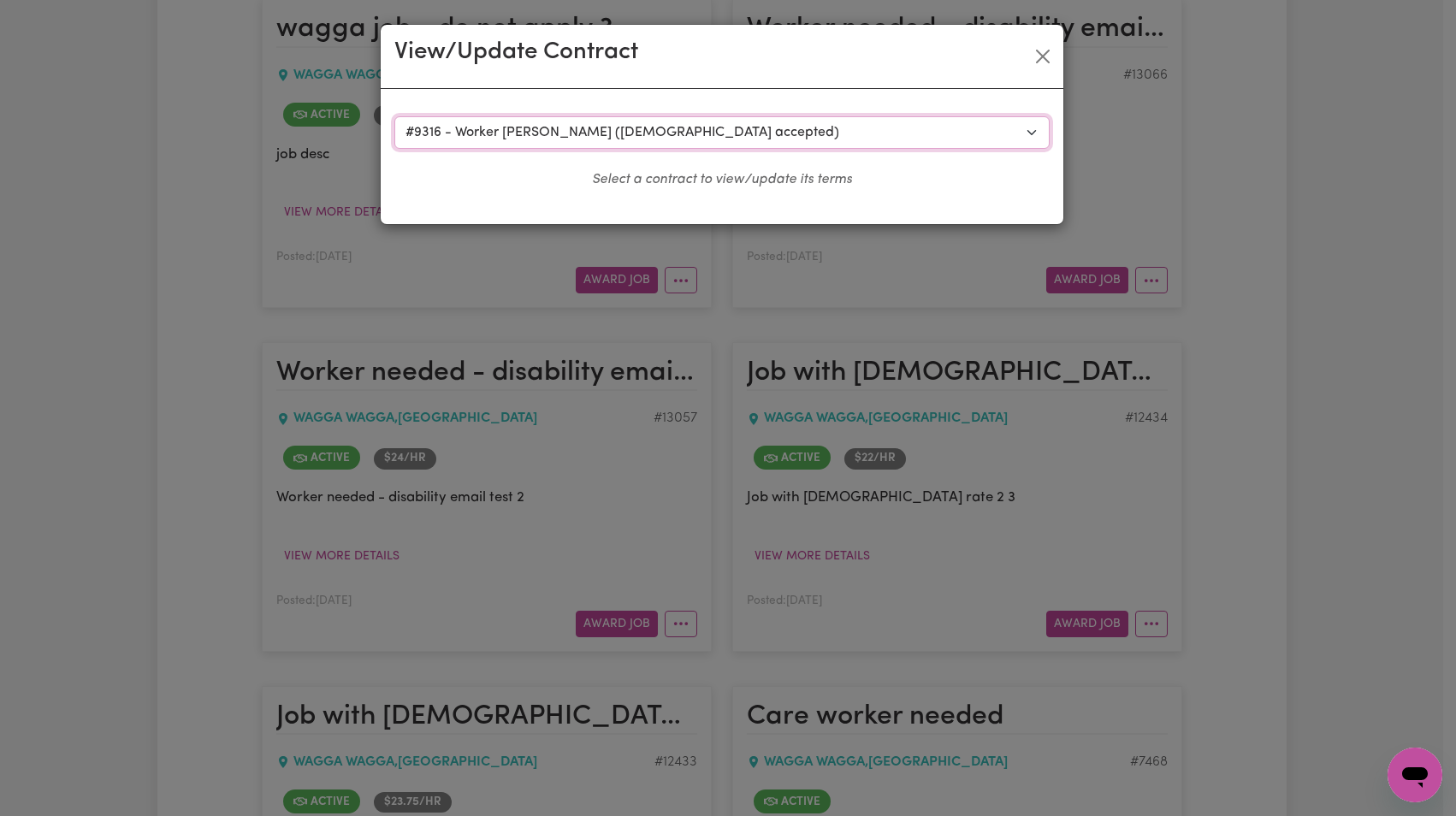
select select "[DATE]"
select select "ASSISTANCE_SELF_CARE"
select select "ONE"
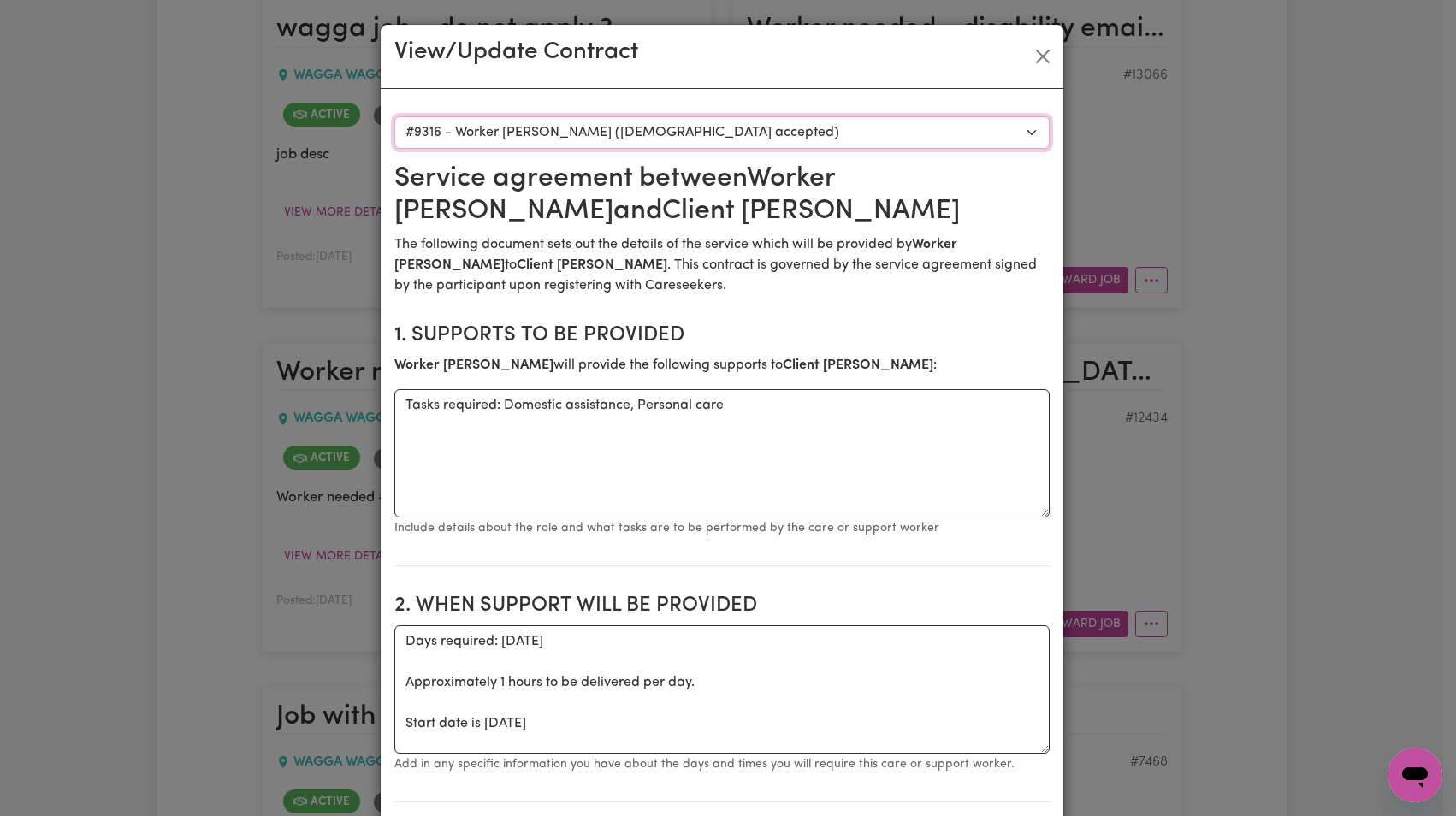
scroll to position [627, 0]
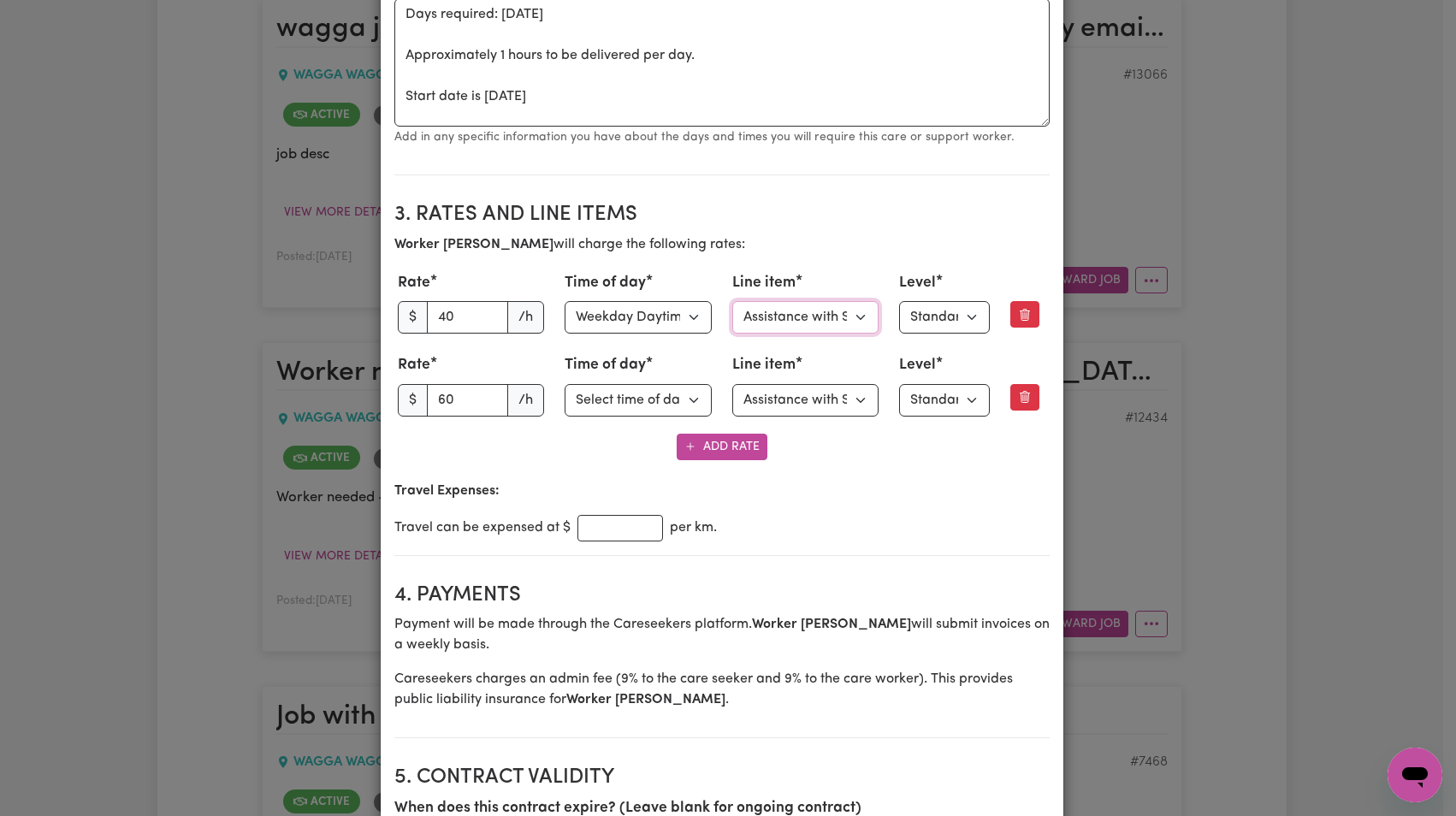
click at [822, 319] on select "Select line item Assistance with Self Care Activities Assistance with personal …" at bounding box center [805, 317] width 147 height 32
click at [932, 316] on select "Select level Standard Level 1 High Intensity Level 2" at bounding box center [944, 317] width 91 height 32
click at [823, 315] on select "Select line item Assistance with Self Care Activities Assistance with personal …" at bounding box center [805, 317] width 147 height 32
click at [802, 397] on select "Select line item Assistance with Self Care Activities Assistance with personal …" at bounding box center [805, 400] width 147 height 32
click at [916, 397] on select "Select level Standard Level 1 High Intensity Level 2" at bounding box center [944, 400] width 91 height 32
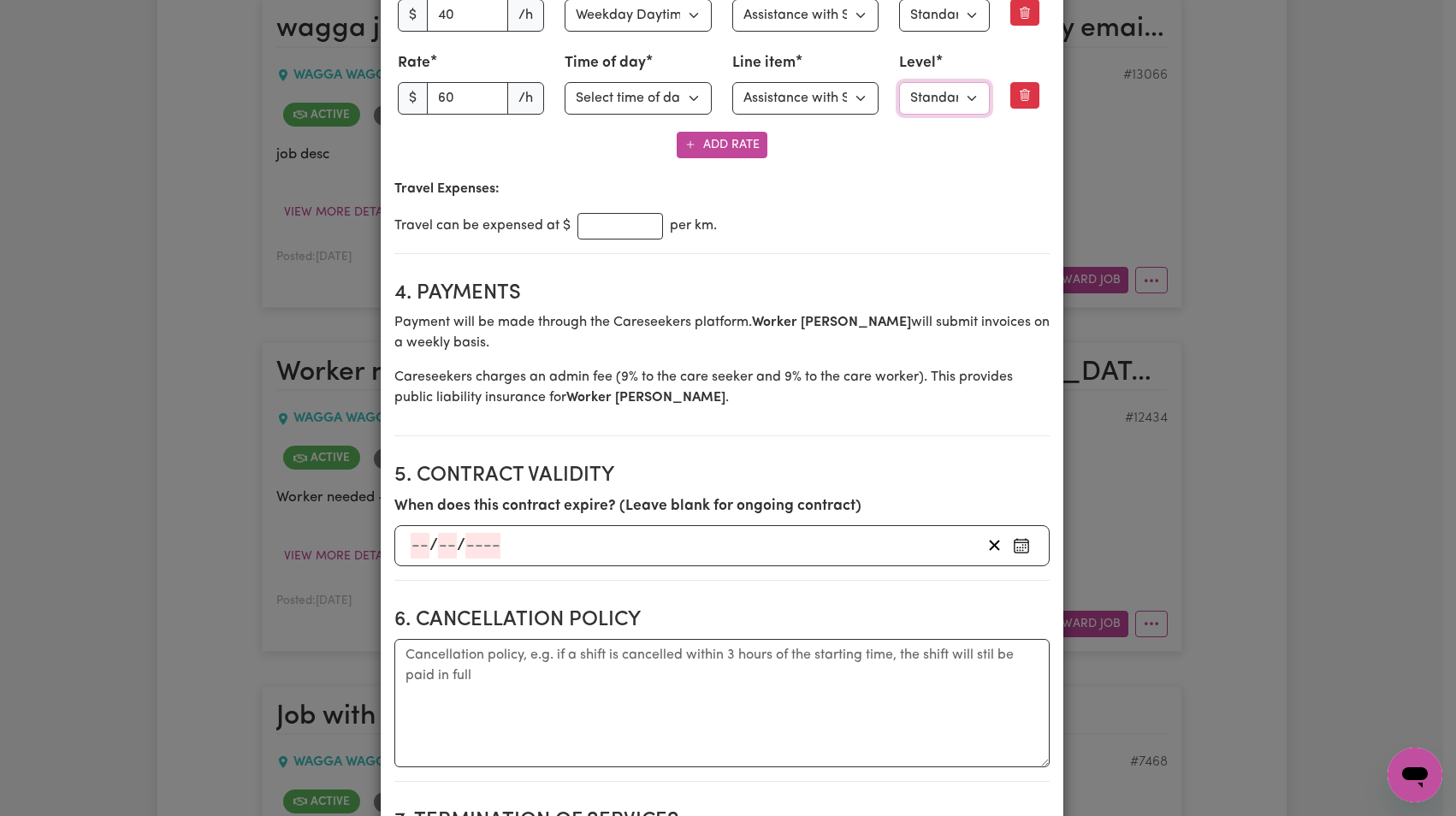
scroll to position [354, 0]
